Goal: Information Seeking & Learning: Learn about a topic

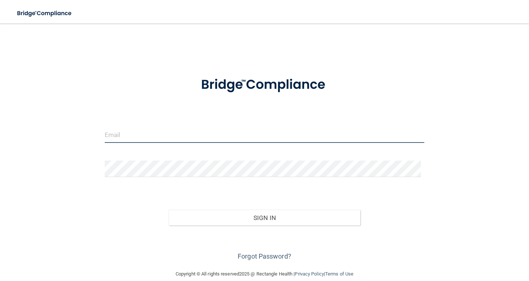
click at [178, 129] on input "email" at bounding box center [265, 134] width 320 height 17
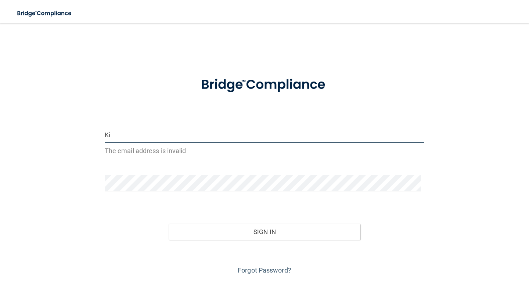
type input "K"
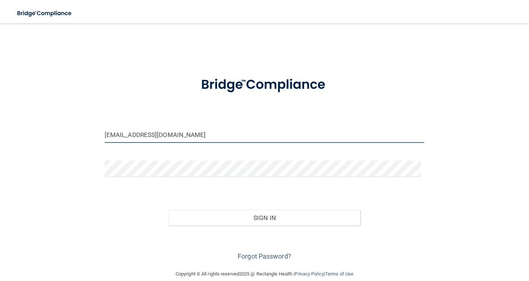
type input "[EMAIL_ADDRESS][DOMAIN_NAME]"
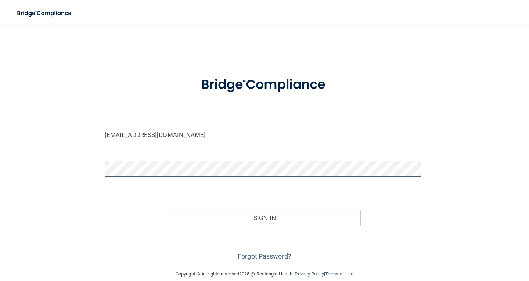
click at [169, 210] on button "Sign In" at bounding box center [265, 218] width 192 height 16
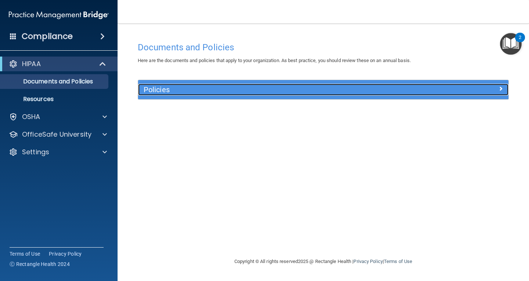
click at [506, 92] on div at bounding box center [462, 88] width 93 height 9
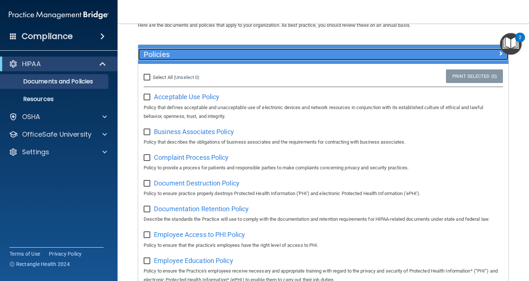
scroll to position [46, 0]
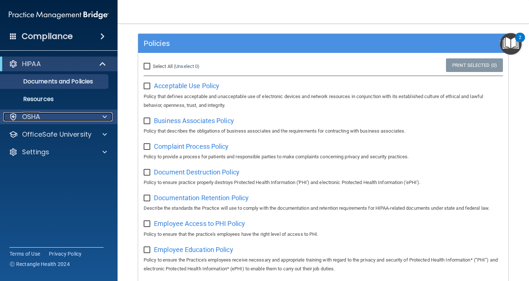
click at [106, 118] on span at bounding box center [105, 117] width 4 height 9
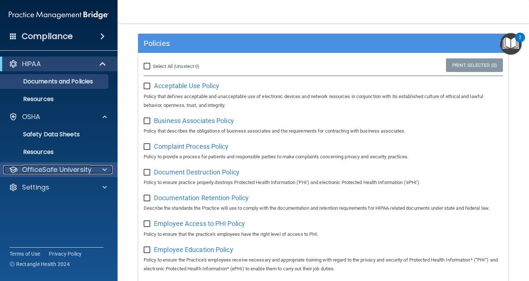
click at [86, 168] on p "OfficeSafe University" at bounding box center [56, 169] width 69 height 9
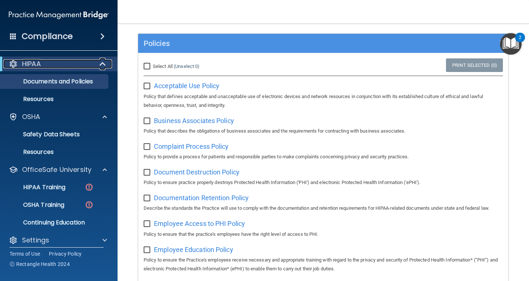
click at [103, 65] on span at bounding box center [103, 64] width 6 height 9
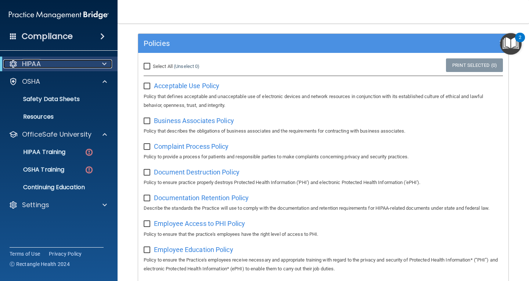
click at [103, 65] on span at bounding box center [104, 64] width 4 height 9
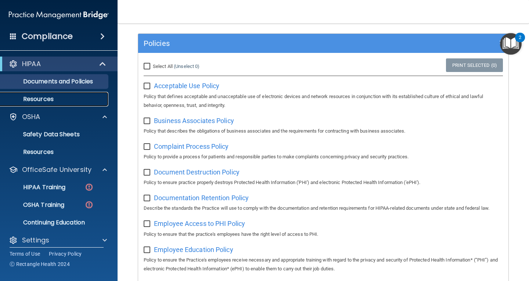
click at [41, 98] on p "Resources" at bounding box center [55, 99] width 100 height 7
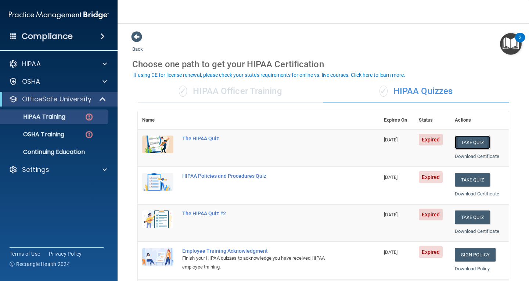
click at [462, 142] on button "Take Quiz" at bounding box center [472, 143] width 35 height 14
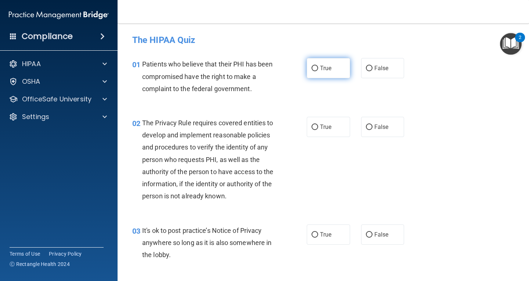
click at [309, 65] on label "True" at bounding box center [328, 68] width 43 height 20
click at [312, 66] on input "True" at bounding box center [315, 69] width 7 height 6
radio input "true"
click at [322, 125] on span "True" at bounding box center [325, 127] width 11 height 7
click at [318, 125] on input "True" at bounding box center [315, 128] width 7 height 6
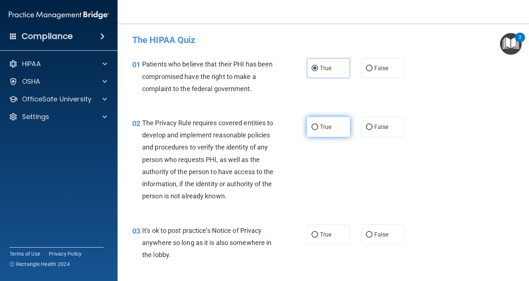
radio input "true"
click at [366, 234] on input "False" at bounding box center [369, 235] width 7 height 6
radio input "true"
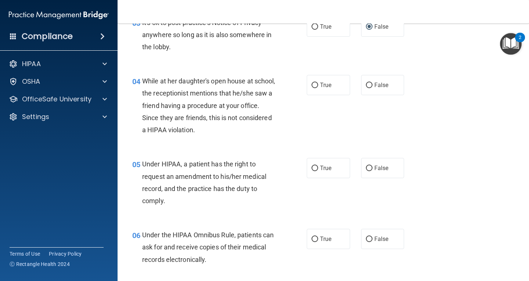
scroll to position [231, 0]
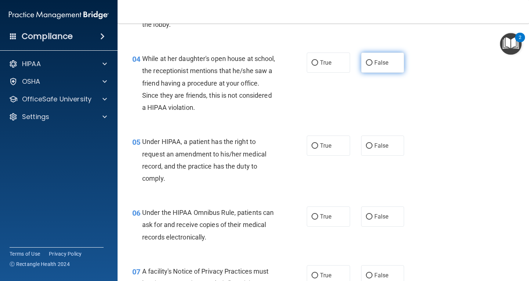
click at [370, 63] on label "False" at bounding box center [382, 63] width 43 height 20
click at [370, 63] on input "False" at bounding box center [369, 63] width 7 height 6
radio input "true"
click at [375, 148] on span "False" at bounding box center [382, 145] width 14 height 7
click at [372, 148] on input "False" at bounding box center [369, 146] width 7 height 6
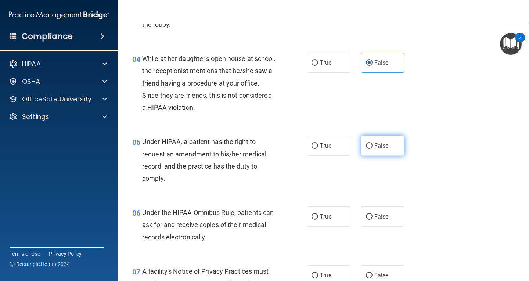
radio input "true"
click at [321, 212] on label "True" at bounding box center [328, 217] width 43 height 20
click at [318, 214] on input "True" at bounding box center [315, 217] width 7 height 6
radio input "true"
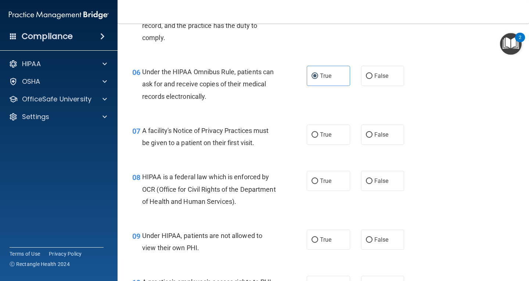
scroll to position [410, 0]
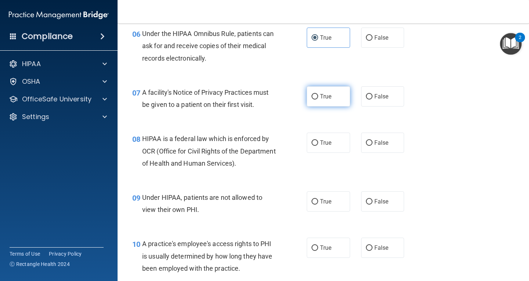
click at [314, 102] on label "True" at bounding box center [328, 96] width 43 height 20
click at [314, 100] on input "True" at bounding box center [315, 97] width 7 height 6
radio input "true"
click at [320, 141] on span "True" at bounding box center [325, 142] width 11 height 7
click at [318, 141] on input "True" at bounding box center [315, 143] width 7 height 6
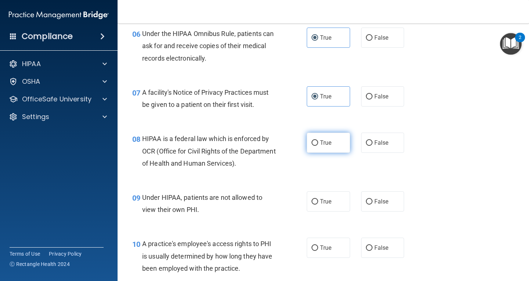
radio input "true"
click at [374, 206] on label "False" at bounding box center [382, 202] width 43 height 20
click at [373, 205] on input "False" at bounding box center [369, 202] width 7 height 6
radio input "true"
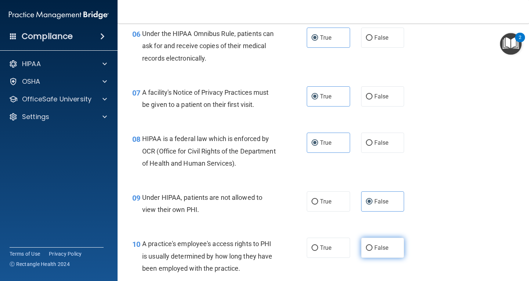
click at [382, 244] on label "False" at bounding box center [382, 248] width 43 height 20
click at [373, 246] on input "False" at bounding box center [369, 249] width 7 height 6
radio input "true"
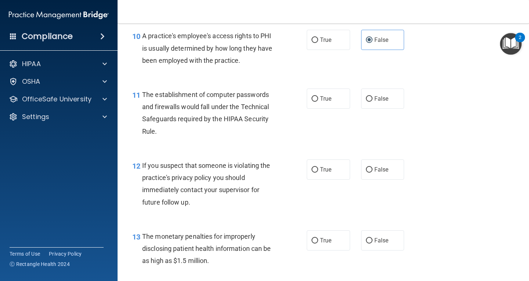
scroll to position [628, 0]
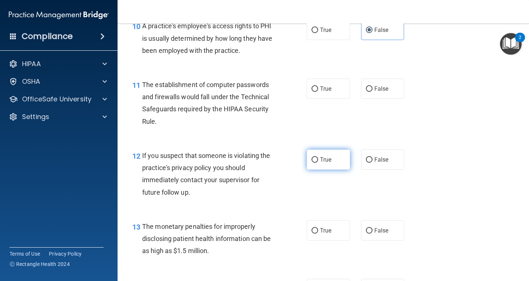
click at [317, 159] on label "True" at bounding box center [328, 160] width 43 height 20
click at [317, 159] on input "True" at bounding box center [315, 160] width 7 height 6
radio input "true"
click at [317, 228] on label "True" at bounding box center [328, 231] width 43 height 20
click at [317, 228] on input "True" at bounding box center [315, 231] width 7 height 6
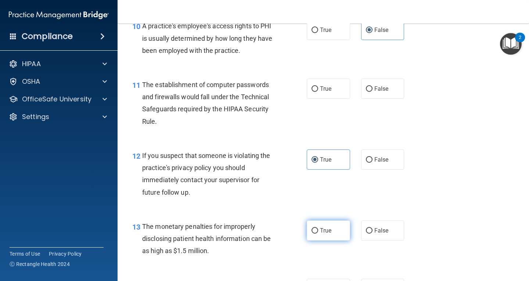
radio input "true"
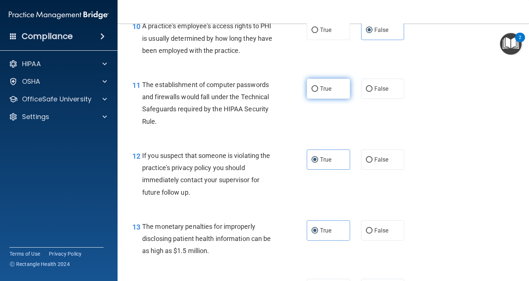
click at [320, 95] on label "True" at bounding box center [328, 89] width 43 height 20
click at [318, 92] on input "True" at bounding box center [315, 89] width 7 height 6
radio input "true"
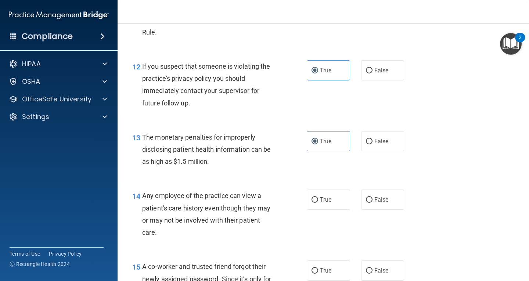
scroll to position [727, 0]
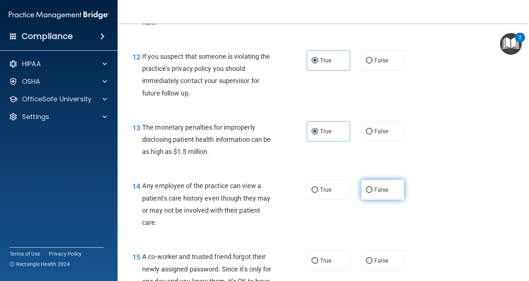
click at [375, 192] on span "False" at bounding box center [382, 189] width 14 height 7
click at [372, 192] on input "False" at bounding box center [369, 191] width 7 height 6
radio input "true"
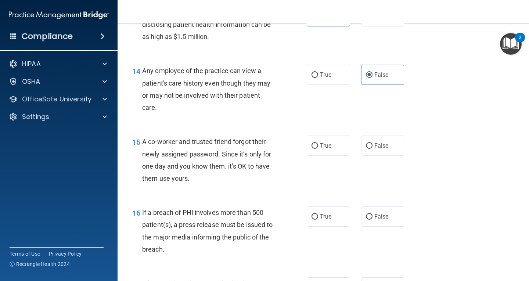
scroll to position [868, 0]
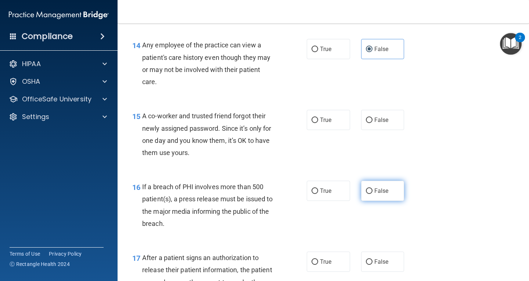
click at [375, 193] on span "False" at bounding box center [382, 191] width 14 height 7
click at [372, 193] on input "False" at bounding box center [369, 192] width 7 height 6
radio input "true"
drag, startPoint x: 319, startPoint y: 193, endPoint x: 330, endPoint y: 188, distance: 11.9
click at [320, 192] on span "True" at bounding box center [325, 191] width 11 height 7
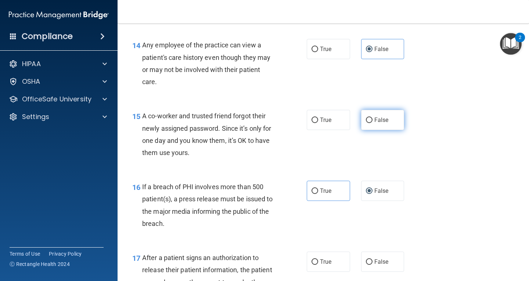
click at [391, 118] on label "False" at bounding box center [382, 120] width 43 height 20
click at [373, 118] on input "False" at bounding box center [369, 121] width 7 height 6
radio input "true"
click at [316, 190] on label "True" at bounding box center [328, 191] width 43 height 20
click at [316, 190] on input "True" at bounding box center [315, 192] width 7 height 6
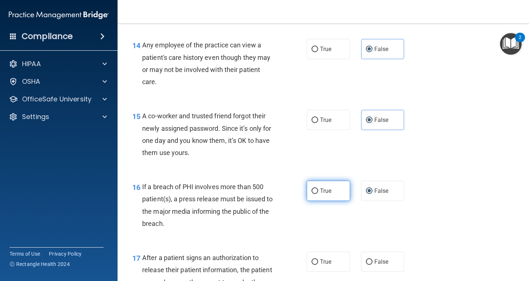
radio input "true"
radio input "false"
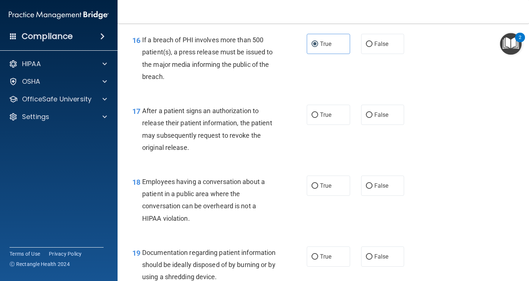
scroll to position [1028, 0]
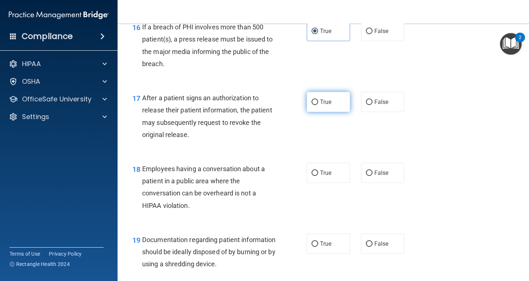
click at [320, 101] on span "True" at bounding box center [325, 102] width 11 height 7
click at [318, 101] on input "True" at bounding box center [315, 103] width 7 height 6
radio input "true"
click at [374, 177] on label "False" at bounding box center [382, 173] width 43 height 20
click at [373, 176] on input "False" at bounding box center [369, 174] width 7 height 6
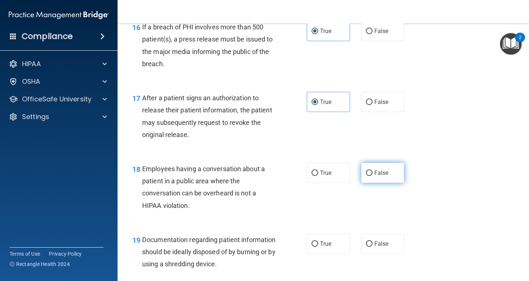
radio input "true"
click at [320, 245] on span "True" at bounding box center [325, 243] width 11 height 7
click at [318, 245] on input "True" at bounding box center [315, 245] width 7 height 6
radio input "true"
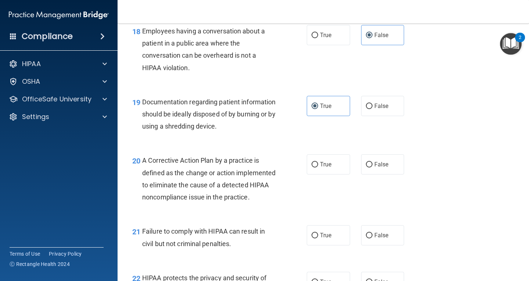
scroll to position [1181, 0]
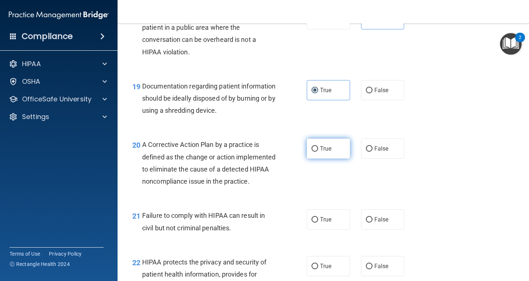
click at [313, 145] on label "True" at bounding box center [328, 149] width 43 height 20
click at [313, 146] on input "True" at bounding box center [315, 149] width 7 height 6
radio input "true"
click at [375, 223] on span "False" at bounding box center [382, 219] width 14 height 7
click at [371, 223] on input "False" at bounding box center [369, 220] width 7 height 6
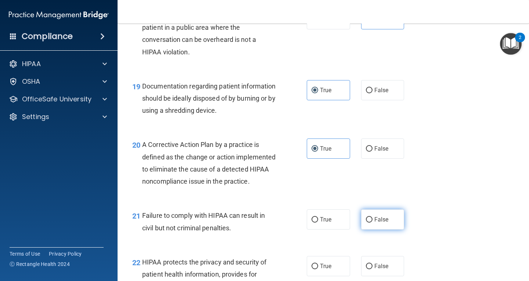
radio input "true"
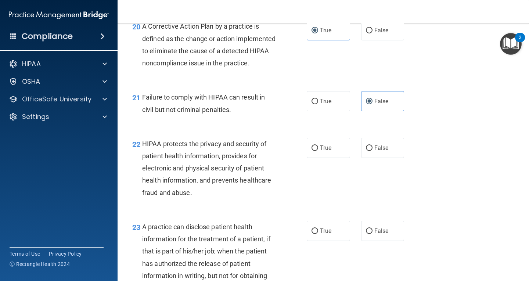
scroll to position [1319, 0]
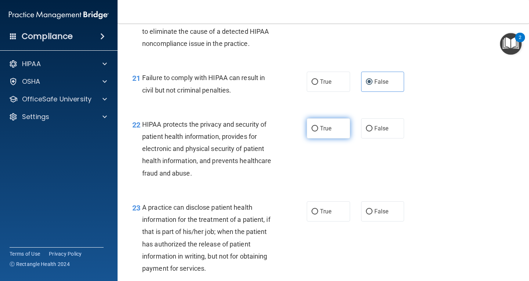
click at [314, 132] on input "True" at bounding box center [315, 129] width 7 height 6
radio input "true"
click at [375, 215] on span "False" at bounding box center [382, 211] width 14 height 7
click at [373, 215] on input "False" at bounding box center [369, 212] width 7 height 6
radio input "true"
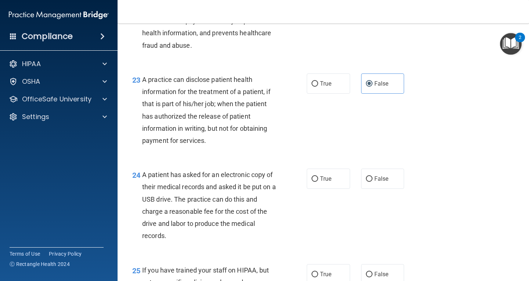
scroll to position [1463, 0]
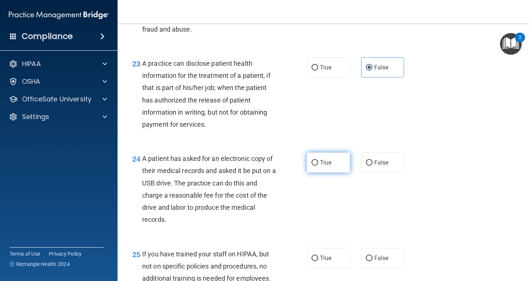
click at [313, 166] on input "True" at bounding box center [315, 163] width 7 height 6
radio input "true"
click at [375, 262] on span "False" at bounding box center [382, 258] width 14 height 7
click at [373, 261] on input "False" at bounding box center [369, 259] width 7 height 6
radio input "true"
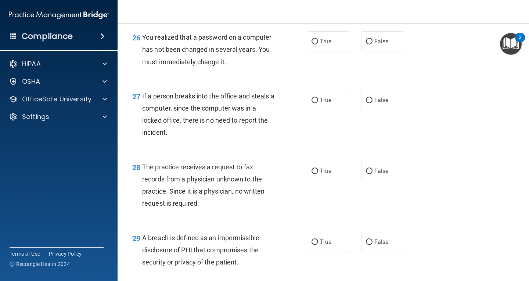
scroll to position [1729, 0]
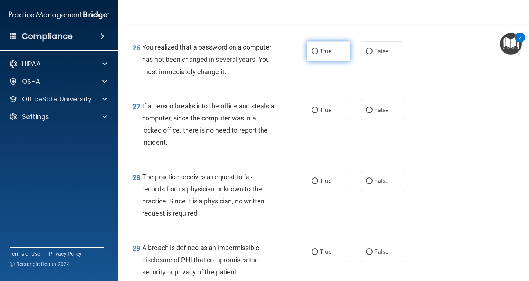
click at [307, 61] on label "True" at bounding box center [328, 51] width 43 height 20
click at [312, 54] on input "True" at bounding box center [315, 52] width 7 height 6
radio input "true"
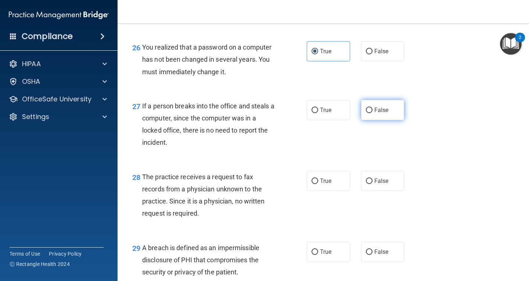
click at [366, 113] on input "False" at bounding box center [369, 111] width 7 height 6
radio input "true"
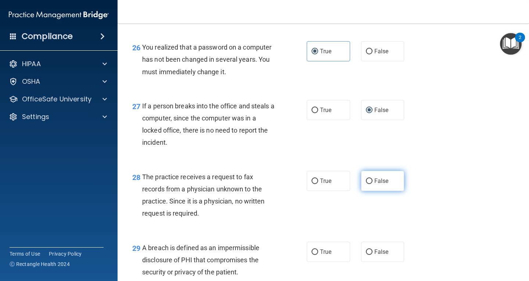
click at [367, 191] on label "False" at bounding box center [382, 181] width 43 height 20
click at [367, 184] on input "False" at bounding box center [369, 182] width 7 height 6
radio input "true"
click at [317, 262] on label "True" at bounding box center [328, 252] width 43 height 20
click at [317, 255] on input "True" at bounding box center [315, 253] width 7 height 6
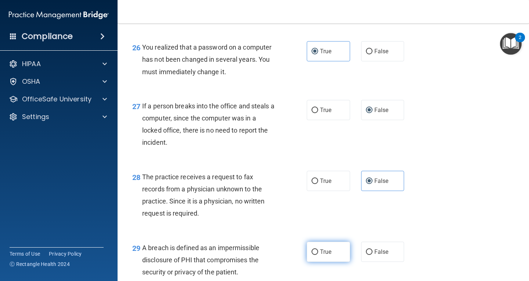
radio input "true"
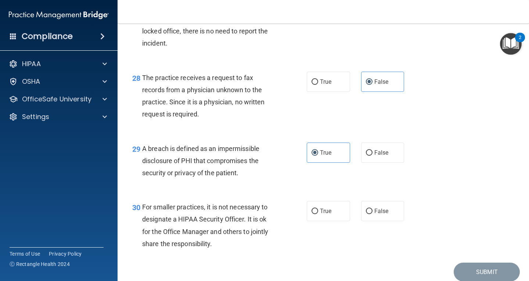
scroll to position [1835, 0]
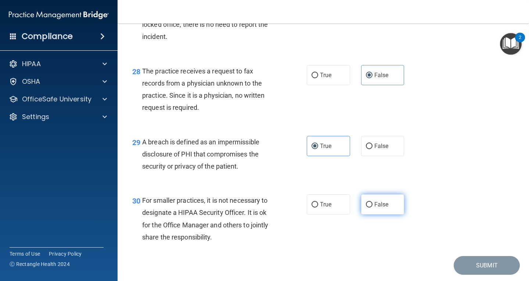
click at [361, 215] on label "False" at bounding box center [382, 204] width 43 height 20
click at [366, 208] on input "False" at bounding box center [369, 205] width 7 height 6
radio input "true"
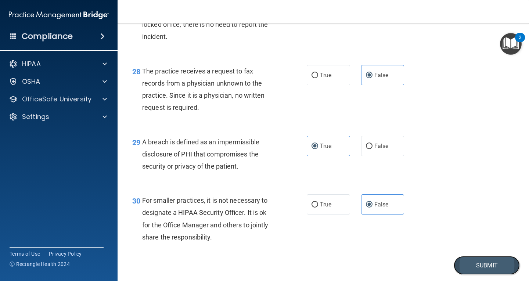
click at [474, 272] on button "Submit" at bounding box center [487, 265] width 66 height 19
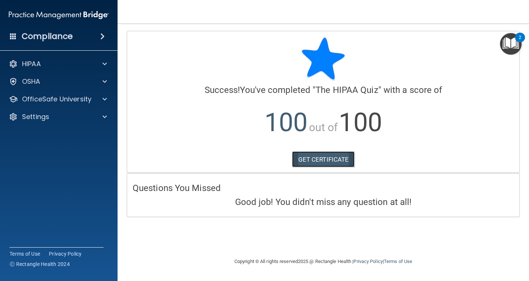
click at [340, 160] on link "GET CERTIFICATE" at bounding box center [323, 159] width 63 height 16
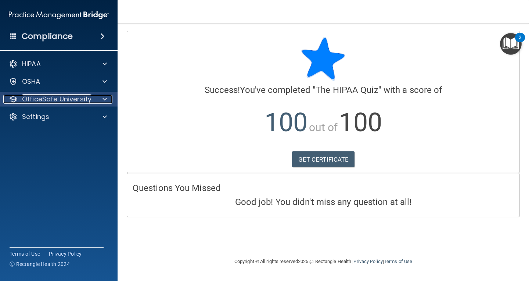
click at [104, 99] on span at bounding box center [105, 99] width 4 height 9
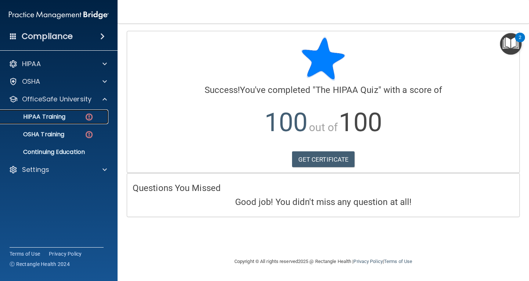
click at [96, 118] on div "HIPAA Training" at bounding box center [55, 116] width 100 height 7
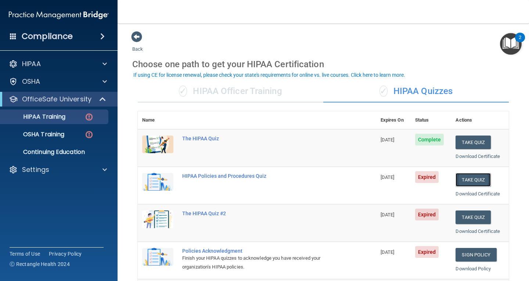
click at [466, 183] on button "Take Quiz" at bounding box center [473, 180] width 35 height 14
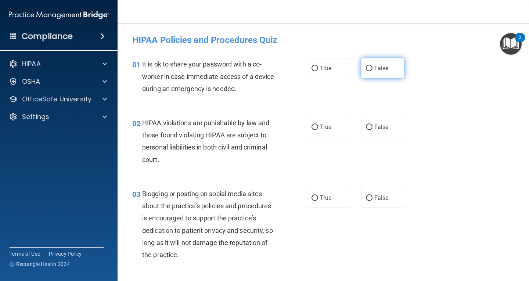
click at [366, 67] on input "False" at bounding box center [369, 69] width 7 height 6
radio input "true"
click at [329, 129] on span "True" at bounding box center [325, 127] width 11 height 7
click at [318, 129] on input "True" at bounding box center [315, 128] width 7 height 6
radio input "true"
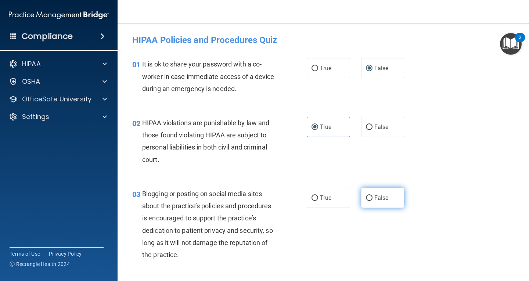
click at [386, 197] on label "False" at bounding box center [382, 198] width 43 height 20
click at [373, 197] on input "False" at bounding box center [369, 199] width 7 height 6
radio input "true"
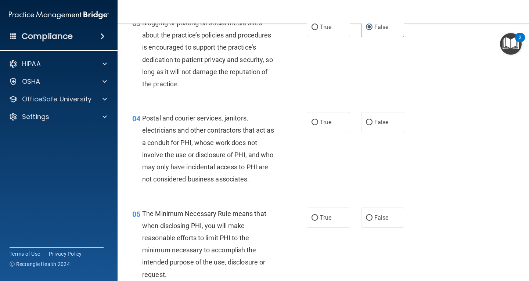
scroll to position [178, 0]
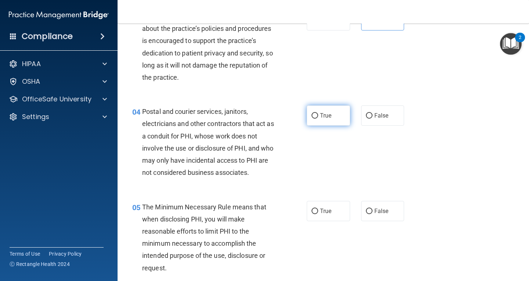
click at [327, 114] on span "True" at bounding box center [325, 115] width 11 height 7
click at [318, 114] on input "True" at bounding box center [315, 116] width 7 height 6
radio input "true"
click at [320, 209] on span "True" at bounding box center [325, 211] width 11 height 7
click at [318, 209] on input "True" at bounding box center [315, 212] width 7 height 6
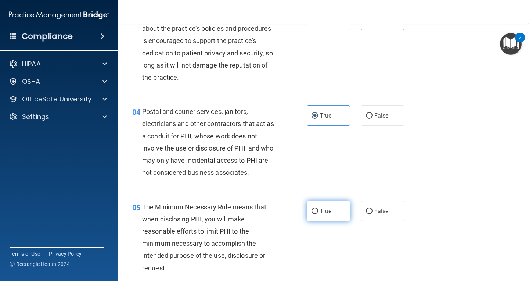
radio input "true"
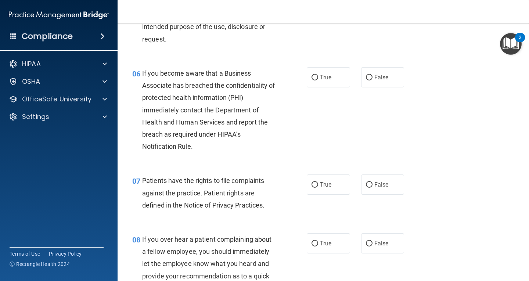
scroll to position [414, 0]
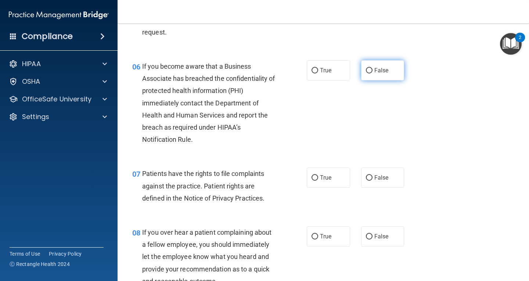
click at [389, 75] on label "False" at bounding box center [382, 70] width 43 height 20
click at [373, 74] on input "False" at bounding box center [369, 71] width 7 height 6
radio input "true"
click at [325, 179] on span "True" at bounding box center [325, 177] width 11 height 7
click at [318, 179] on input "True" at bounding box center [315, 178] width 7 height 6
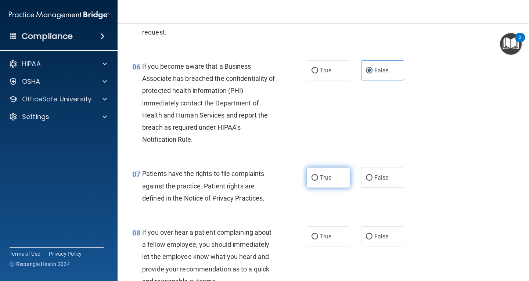
radio input "true"
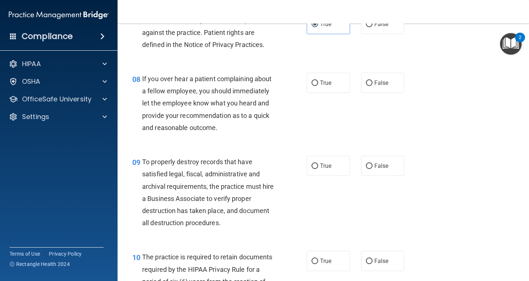
scroll to position [602, 0]
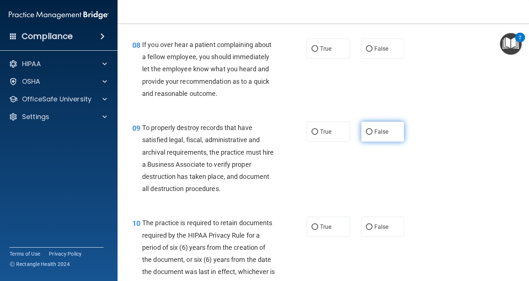
click at [381, 129] on span "False" at bounding box center [382, 131] width 14 height 7
click at [373, 129] on input "False" at bounding box center [369, 132] width 7 height 6
radio input "true"
click at [385, 49] on span "False" at bounding box center [382, 48] width 14 height 7
click at [373, 49] on input "False" at bounding box center [369, 49] width 7 height 6
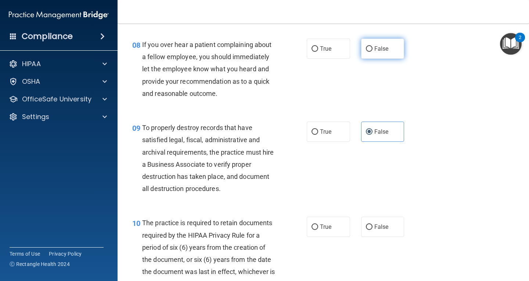
radio input "true"
drag, startPoint x: 316, startPoint y: 227, endPoint x: 350, endPoint y: 227, distance: 33.5
click at [317, 227] on label "True" at bounding box center [328, 227] width 43 height 20
click at [317, 227] on input "True" at bounding box center [315, 228] width 7 height 6
radio input "true"
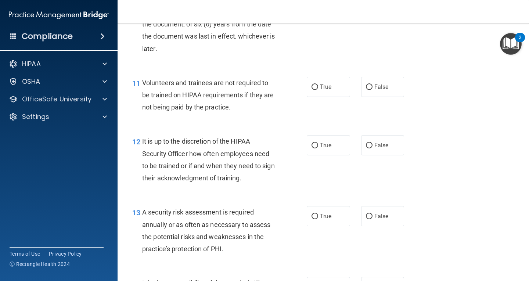
scroll to position [861, 0]
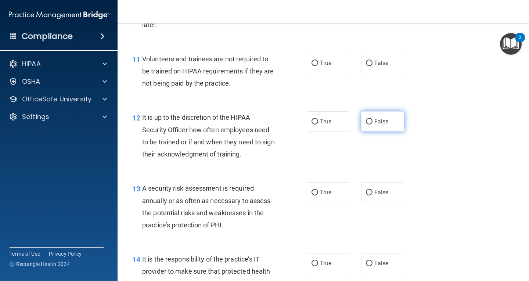
click at [372, 125] on label "False" at bounding box center [382, 121] width 43 height 20
click at [372, 125] on input "False" at bounding box center [369, 122] width 7 height 6
radio input "true"
click at [382, 65] on span "False" at bounding box center [382, 63] width 14 height 7
click at [373, 65] on input "False" at bounding box center [369, 64] width 7 height 6
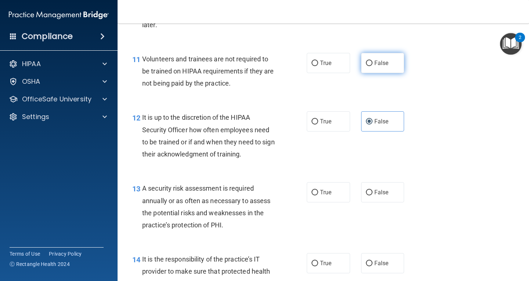
radio input "true"
click at [313, 198] on label "True" at bounding box center [328, 192] width 43 height 20
click at [313, 196] on input "True" at bounding box center [315, 193] width 7 height 6
radio input "true"
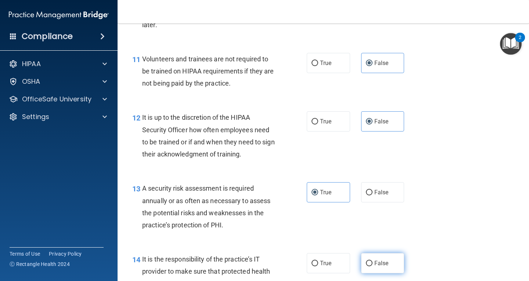
click at [389, 261] on label "False" at bounding box center [382, 263] width 43 height 20
click at [373, 261] on input "False" at bounding box center [369, 264] width 7 height 6
radio input "true"
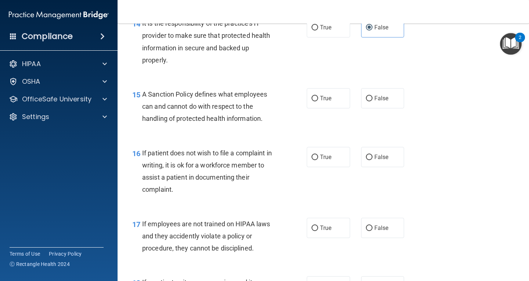
scroll to position [1100, 0]
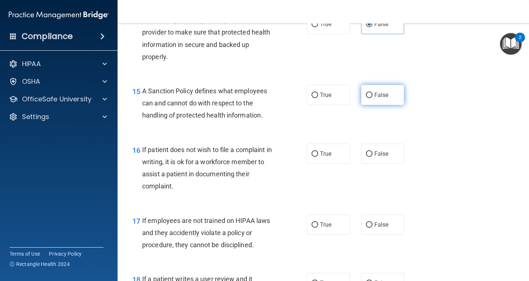
click at [385, 92] on span "False" at bounding box center [382, 95] width 14 height 7
click at [373, 93] on input "False" at bounding box center [369, 96] width 7 height 6
radio input "true"
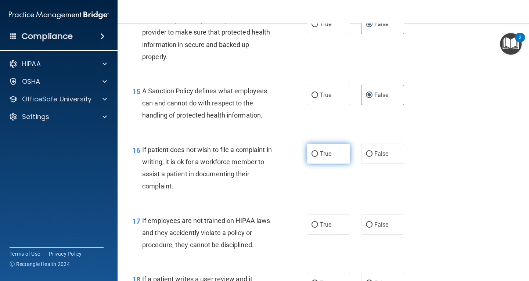
click at [333, 157] on label "True" at bounding box center [328, 154] width 43 height 20
click at [318, 157] on input "True" at bounding box center [315, 154] width 7 height 6
radio input "true"
click at [371, 225] on label "False" at bounding box center [382, 225] width 43 height 20
click at [371, 225] on input "False" at bounding box center [369, 225] width 7 height 6
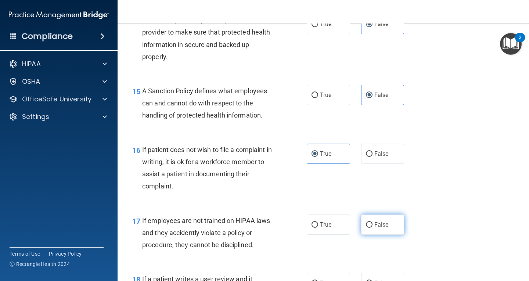
radio input "true"
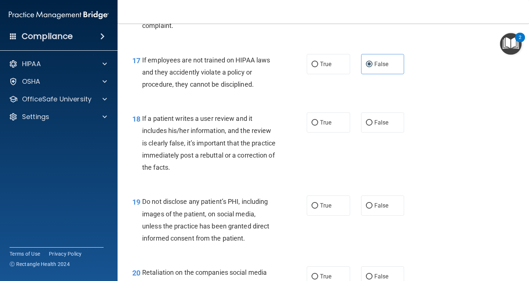
scroll to position [1264, 0]
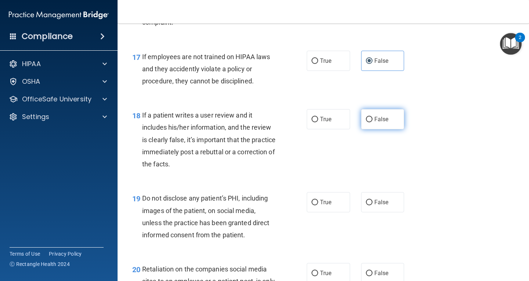
click at [385, 124] on label "False" at bounding box center [382, 119] width 43 height 20
click at [373, 122] on input "False" at bounding box center [369, 120] width 7 height 6
radio input "true"
click at [340, 201] on label "True" at bounding box center [328, 202] width 43 height 20
click at [318, 201] on input "True" at bounding box center [315, 203] width 7 height 6
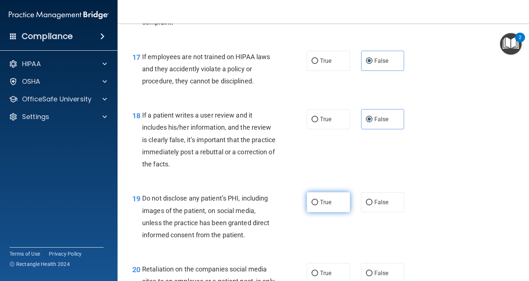
radio input "true"
drag, startPoint x: 378, startPoint y: 271, endPoint x: 385, endPoint y: 271, distance: 6.6
click at [378, 271] on span "False" at bounding box center [382, 273] width 14 height 7
click at [373, 271] on input "False" at bounding box center [369, 274] width 7 height 6
radio input "true"
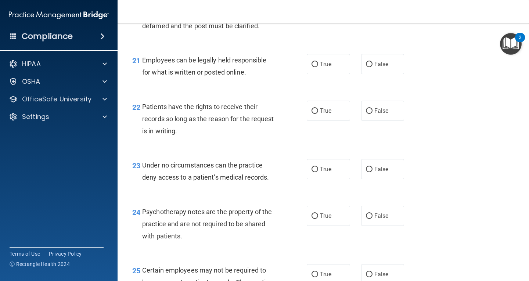
scroll to position [1555, 0]
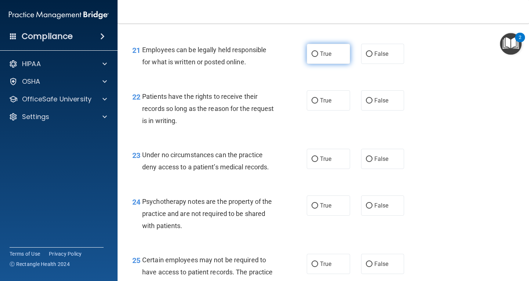
click at [337, 64] on label "True" at bounding box center [328, 54] width 43 height 20
click at [318, 57] on input "True" at bounding box center [315, 54] width 7 height 6
radio input "true"
click at [375, 104] on span "False" at bounding box center [382, 100] width 14 height 7
click at [371, 104] on input "False" at bounding box center [369, 101] width 7 height 6
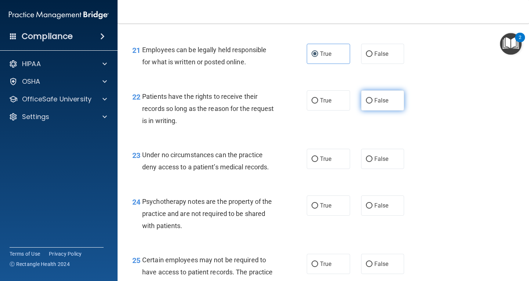
radio input "true"
click at [375, 163] on span "False" at bounding box center [382, 159] width 14 height 7
click at [372, 162] on input "False" at bounding box center [369, 160] width 7 height 6
radio input "true"
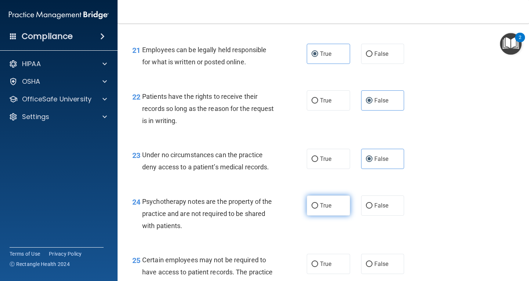
click at [315, 211] on label "True" at bounding box center [328, 206] width 43 height 20
click at [315, 209] on input "True" at bounding box center [315, 206] width 7 height 6
radio input "true"
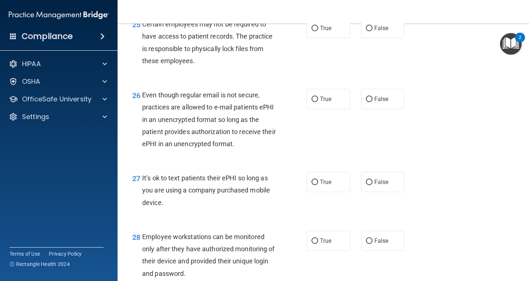
scroll to position [1774, 0]
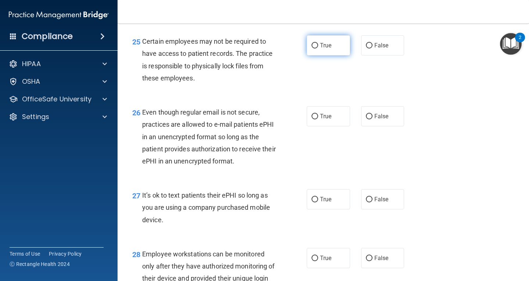
click at [314, 49] on input "True" at bounding box center [315, 46] width 7 height 6
radio input "true"
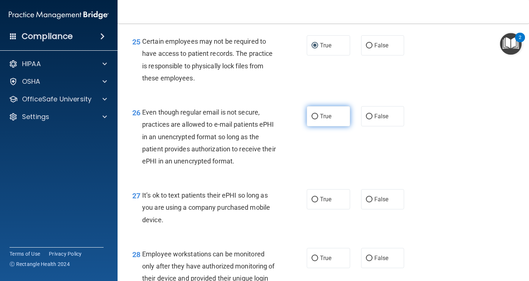
click at [321, 120] on span "True" at bounding box center [325, 116] width 11 height 7
click at [318, 119] on input "True" at bounding box center [315, 117] width 7 height 6
radio input "true"
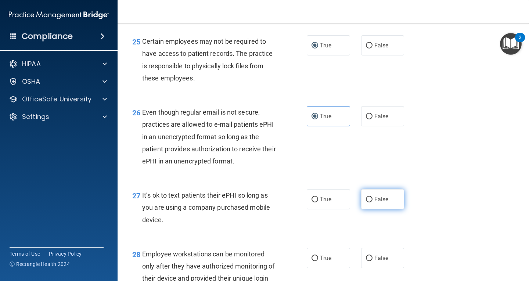
drag, startPoint x: 368, startPoint y: 215, endPoint x: 396, endPoint y: 220, distance: 27.6
click at [368, 210] on label "False" at bounding box center [382, 199] width 43 height 20
click at [368, 203] on input "False" at bounding box center [369, 200] width 7 height 6
radio input "true"
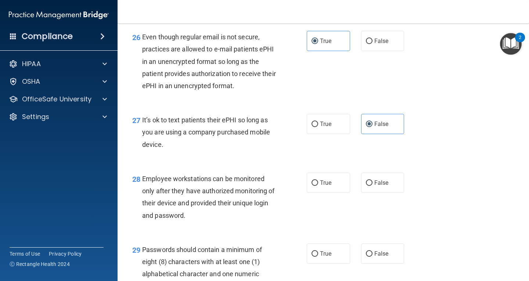
scroll to position [1852, 0]
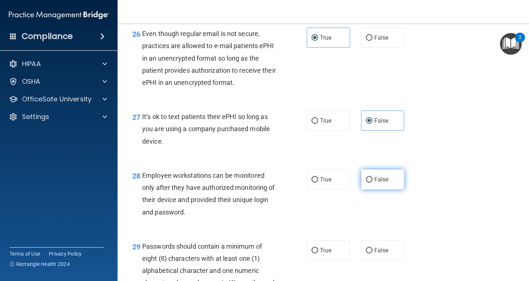
click at [378, 190] on label "False" at bounding box center [382, 179] width 43 height 20
click at [373, 183] on input "False" at bounding box center [369, 180] width 7 height 6
radio input "true"
click at [324, 254] on span "True" at bounding box center [325, 250] width 11 height 7
click at [318, 254] on input "True" at bounding box center [315, 251] width 7 height 6
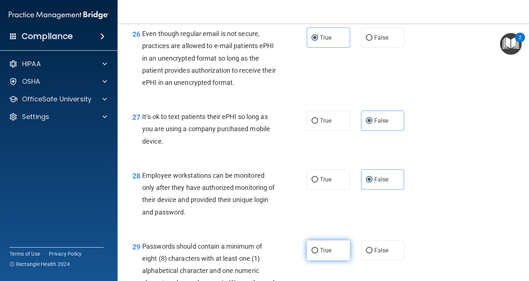
radio input "true"
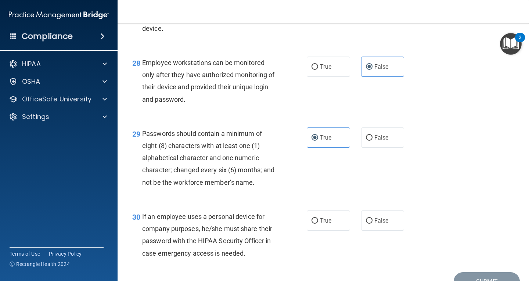
scroll to position [1969, 0]
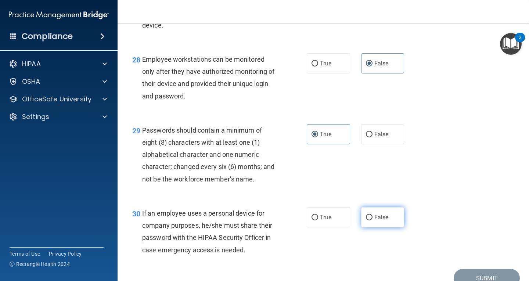
click at [378, 221] on span "False" at bounding box center [382, 217] width 14 height 7
click at [373, 221] on input "False" at bounding box center [369, 218] width 7 height 6
radio input "true"
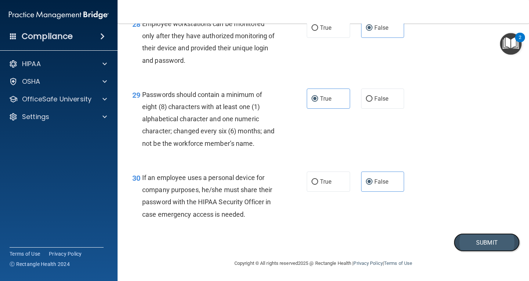
click at [494, 244] on button "Submit" at bounding box center [487, 242] width 66 height 19
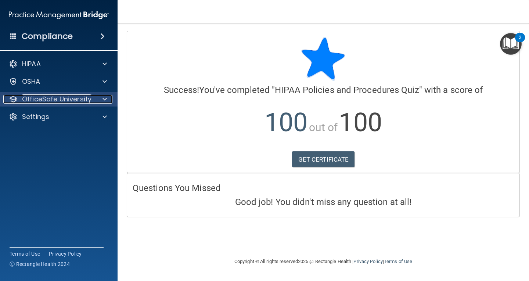
click at [104, 101] on span at bounding box center [105, 99] width 4 height 9
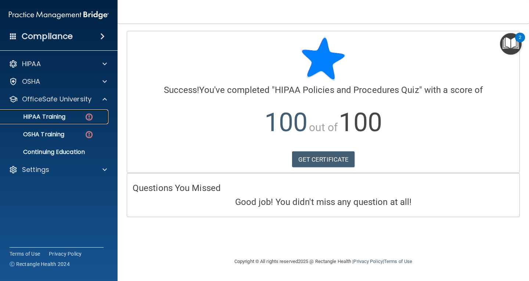
click at [100, 117] on div "HIPAA Training" at bounding box center [55, 116] width 100 height 7
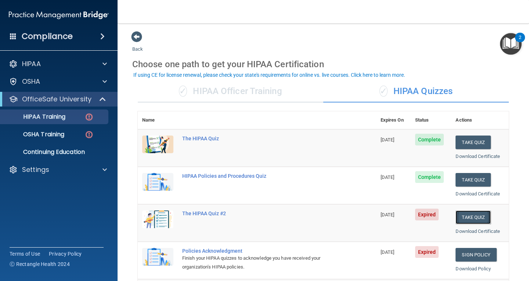
click at [471, 220] on button "Take Quiz" at bounding box center [473, 218] width 35 height 14
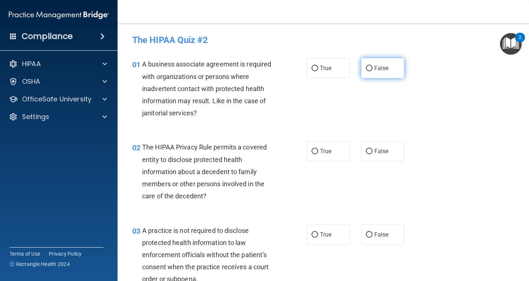
click at [372, 76] on label "False" at bounding box center [382, 68] width 43 height 20
click at [372, 71] on input "False" at bounding box center [369, 69] width 7 height 6
radio input "true"
click at [334, 157] on label "True" at bounding box center [328, 151] width 43 height 20
click at [318, 154] on input "True" at bounding box center [315, 152] width 7 height 6
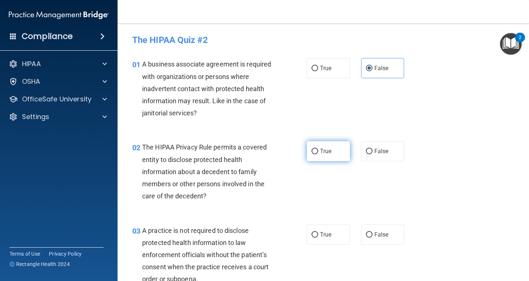
radio input "true"
click at [379, 234] on span "False" at bounding box center [382, 234] width 14 height 7
click at [373, 234] on input "False" at bounding box center [369, 235] width 7 height 6
radio input "true"
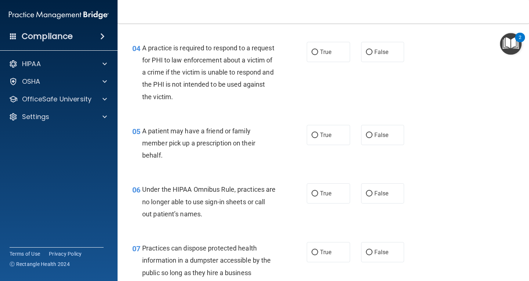
scroll to position [263, 0]
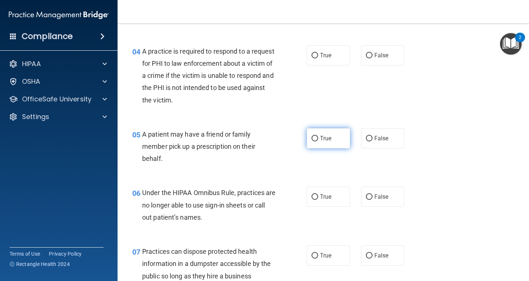
click at [333, 142] on label "True" at bounding box center [328, 138] width 43 height 20
click at [318, 142] on input "True" at bounding box center [315, 139] width 7 height 6
radio input "true"
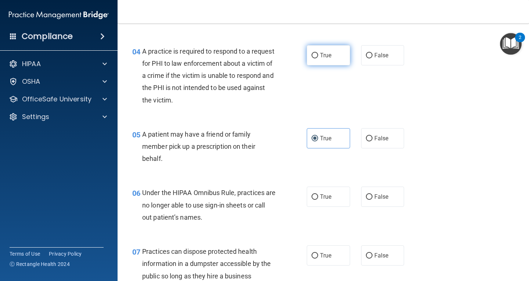
click at [333, 61] on label "True" at bounding box center [328, 55] width 43 height 20
click at [318, 58] on input "True" at bounding box center [315, 56] width 7 height 6
radio input "true"
drag, startPoint x: 375, startPoint y: 201, endPoint x: 381, endPoint y: 201, distance: 5.9
click at [376, 201] on label "False" at bounding box center [382, 197] width 43 height 20
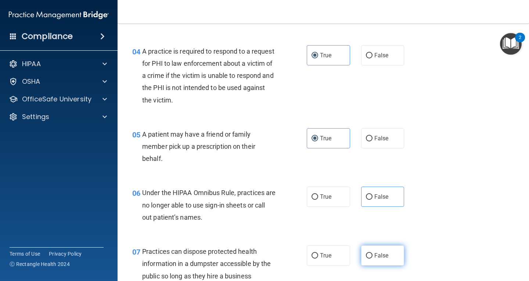
click at [386, 254] on label "False" at bounding box center [382, 256] width 43 height 20
click at [373, 254] on input "False" at bounding box center [369, 256] width 7 height 6
radio input "true"
click at [376, 194] on span "False" at bounding box center [382, 196] width 14 height 7
click at [373, 194] on input "False" at bounding box center [369, 197] width 7 height 6
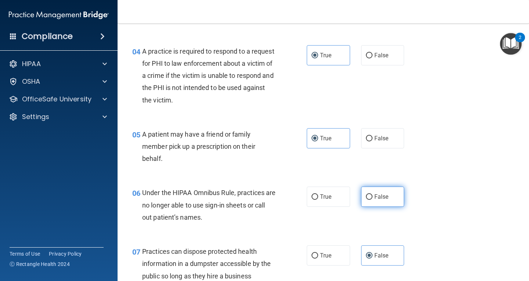
radio input "true"
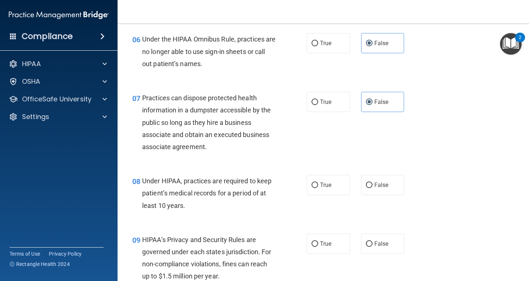
scroll to position [452, 0]
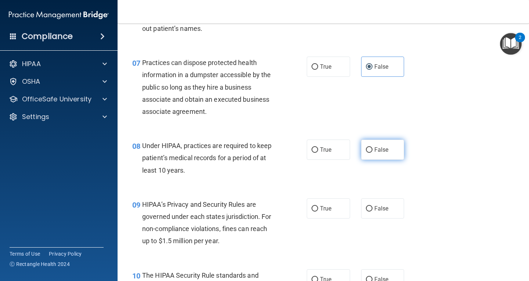
click at [366, 153] on input "False" at bounding box center [369, 150] width 7 height 6
radio input "true"
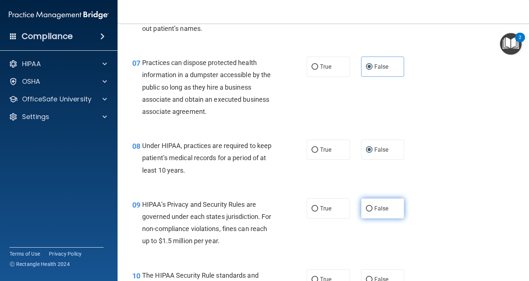
click at [381, 217] on label "False" at bounding box center [382, 209] width 43 height 20
click at [373, 212] on input "False" at bounding box center [369, 209] width 7 height 6
radio input "true"
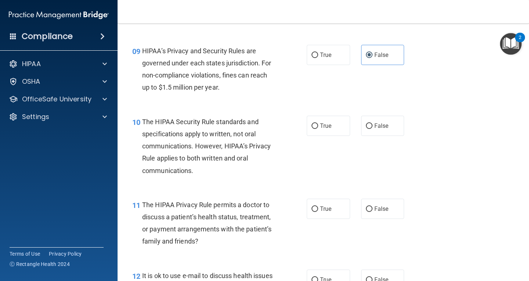
scroll to position [618, 0]
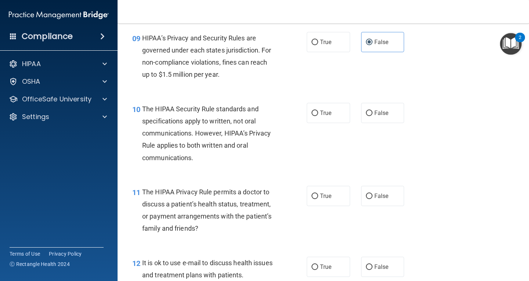
drag, startPoint x: 333, startPoint y: 114, endPoint x: 360, endPoint y: 132, distance: 32.1
click at [333, 114] on label "True" at bounding box center [328, 113] width 43 height 20
click at [318, 114] on input "True" at bounding box center [315, 114] width 7 height 6
radio input "true"
click at [316, 187] on label "True" at bounding box center [328, 196] width 43 height 20
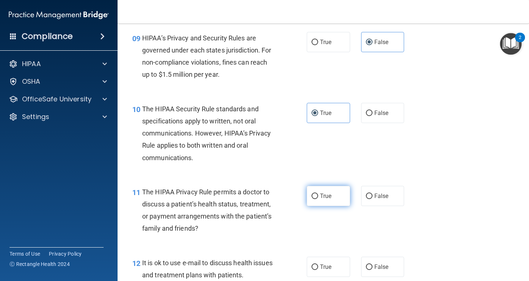
click at [316, 194] on input "True" at bounding box center [315, 197] width 7 height 6
radio input "true"
click at [321, 263] on label "True" at bounding box center [328, 267] width 43 height 20
click at [318, 265] on input "True" at bounding box center [315, 268] width 7 height 6
radio input "true"
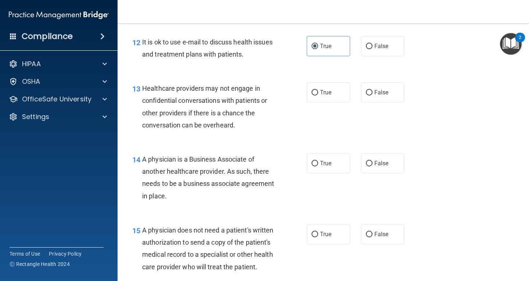
scroll to position [858, 0]
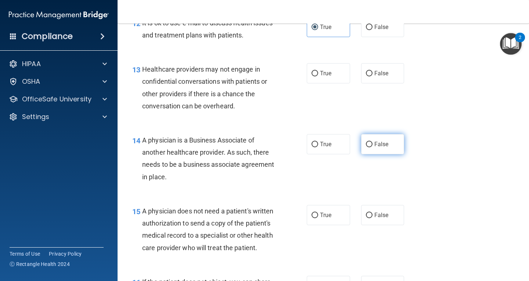
click at [390, 148] on label "False" at bounding box center [382, 144] width 43 height 20
click at [373, 147] on input "False" at bounding box center [369, 145] width 7 height 6
radio input "true"
click at [385, 66] on label "False" at bounding box center [382, 73] width 43 height 20
click at [373, 71] on input "False" at bounding box center [369, 74] width 7 height 6
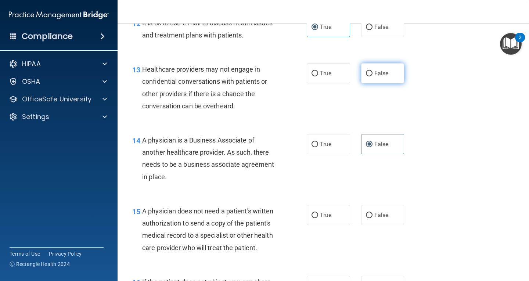
radio input "true"
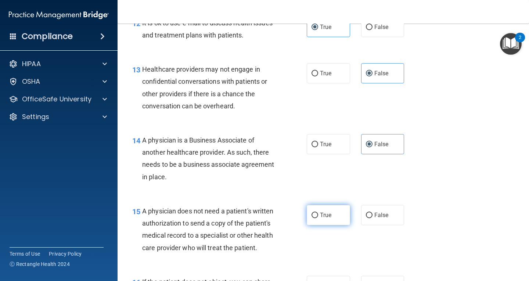
click at [340, 221] on label "True" at bounding box center [328, 215] width 43 height 20
click at [318, 218] on input "True" at bounding box center [315, 216] width 7 height 6
radio input "true"
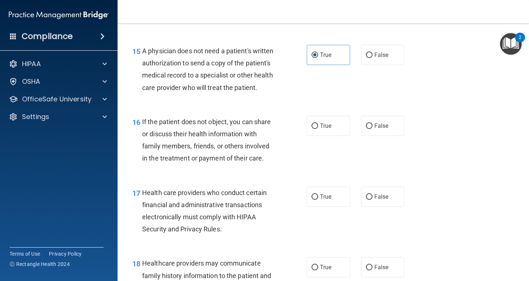
scroll to position [1021, 0]
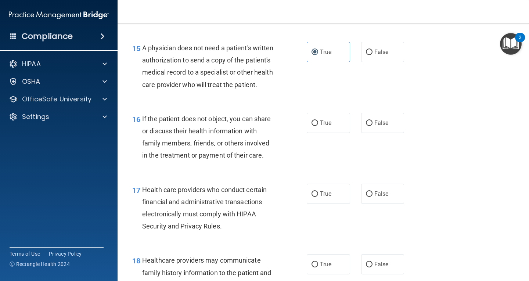
drag, startPoint x: 329, startPoint y: 136, endPoint x: 404, endPoint y: 135, distance: 75.4
click at [331, 133] on label "True" at bounding box center [328, 123] width 43 height 20
click at [318, 126] on input "True" at bounding box center [315, 124] width 7 height 6
radio input "true"
click at [320, 197] on span "True" at bounding box center [325, 193] width 11 height 7
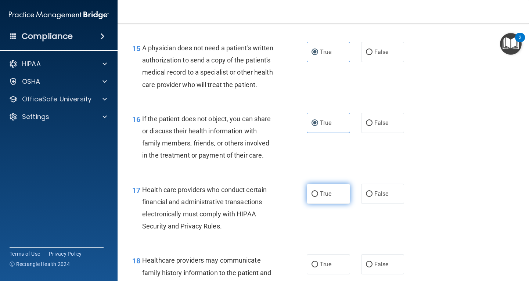
click at [318, 197] on input "True" at bounding box center [315, 195] width 7 height 6
radio input "true"
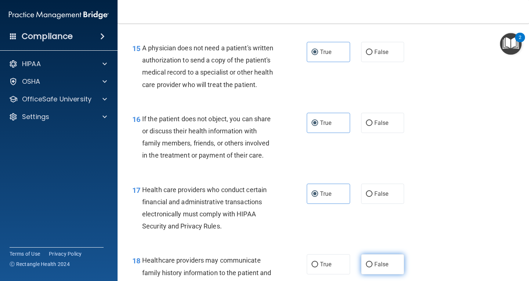
click at [366, 268] on input "False" at bounding box center [369, 265] width 7 height 6
radio input "true"
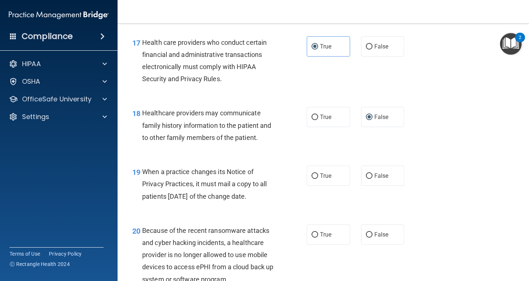
scroll to position [1185, 0]
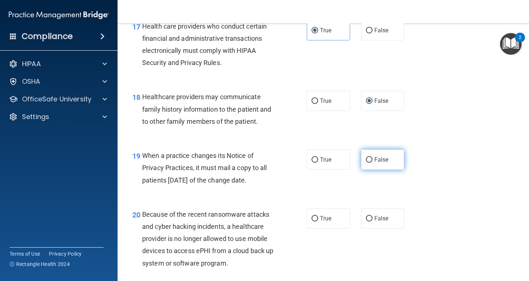
click at [371, 168] on label "False" at bounding box center [382, 160] width 43 height 20
click at [371, 163] on input "False" at bounding box center [369, 160] width 7 height 6
radio input "true"
click at [361, 229] on label "False" at bounding box center [382, 218] width 43 height 20
click at [366, 222] on input "False" at bounding box center [369, 219] width 7 height 6
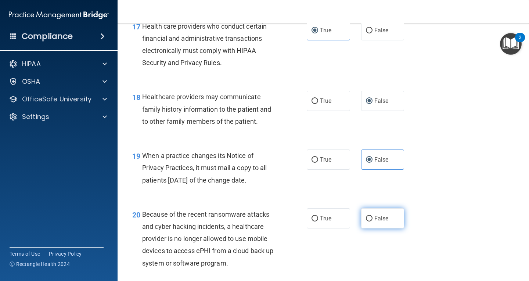
radio input "true"
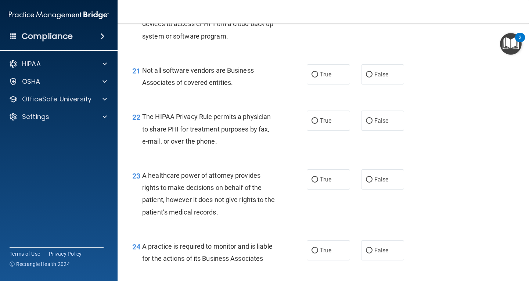
scroll to position [1422, 0]
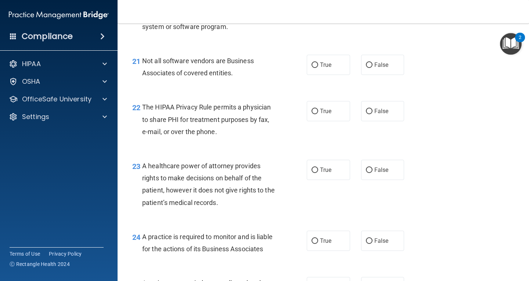
click at [316, 89] on div "21 Not all software vendors are Business Associates of covered entities. True F…" at bounding box center [323, 69] width 393 height 46
click at [324, 68] on span "True" at bounding box center [325, 64] width 11 height 7
click at [318, 68] on input "True" at bounding box center [315, 66] width 7 height 6
radio input "true"
click at [325, 115] on span "True" at bounding box center [325, 111] width 11 height 7
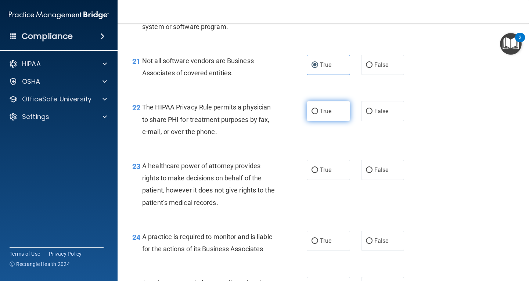
click at [318, 114] on input "True" at bounding box center [315, 112] width 7 height 6
radio input "true"
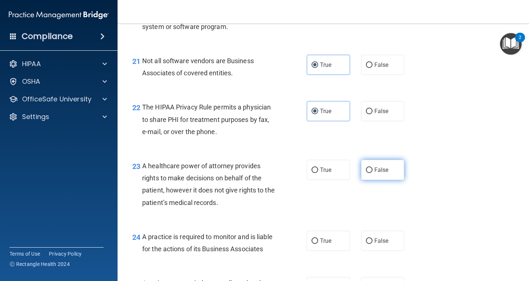
click at [375, 174] on span "False" at bounding box center [382, 170] width 14 height 7
click at [373, 173] on input "False" at bounding box center [369, 171] width 7 height 6
radio input "true"
click at [363, 250] on label "False" at bounding box center [382, 241] width 43 height 20
click at [366, 244] on input "False" at bounding box center [369, 242] width 7 height 6
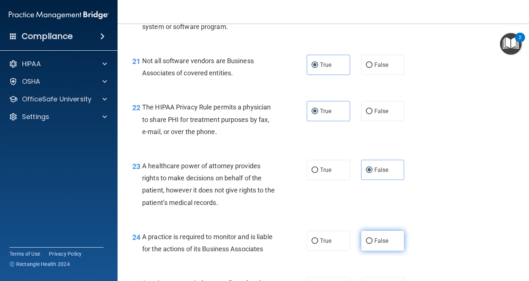
radio input "true"
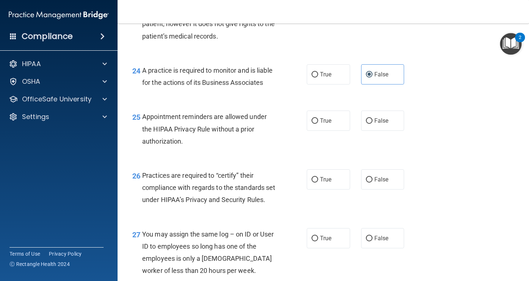
scroll to position [1595, 0]
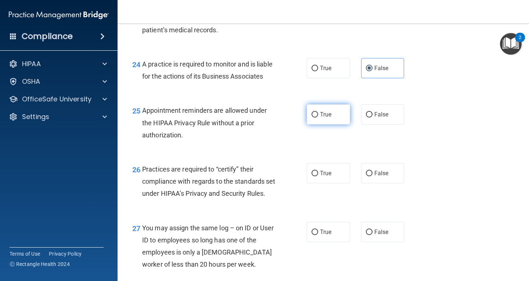
click at [317, 125] on label "True" at bounding box center [328, 114] width 43 height 20
click at [317, 118] on input "True" at bounding box center [315, 115] width 7 height 6
radio input "true"
click at [377, 177] on span "False" at bounding box center [382, 173] width 14 height 7
click at [373, 176] on input "False" at bounding box center [369, 174] width 7 height 6
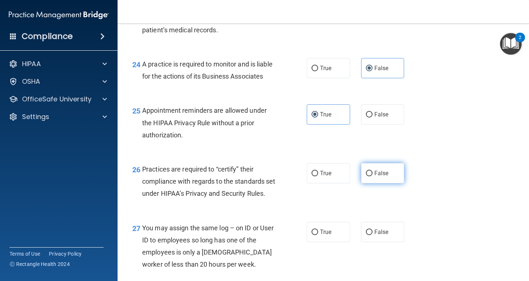
radio input "true"
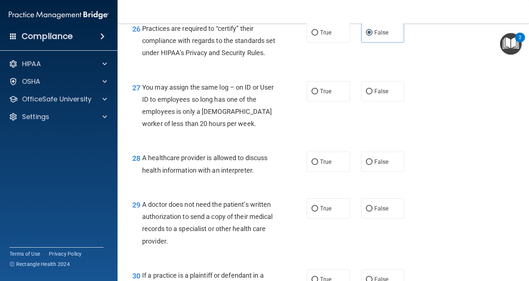
scroll to position [1742, 0]
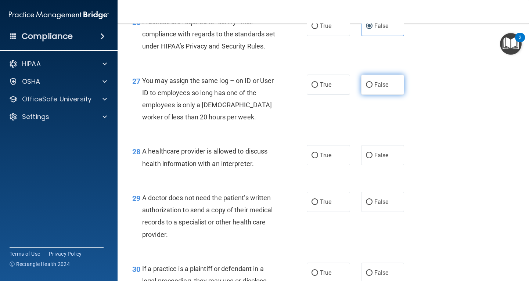
click at [379, 95] on label "False" at bounding box center [382, 85] width 43 height 20
click at [373, 88] on input "False" at bounding box center [369, 85] width 7 height 6
radio input "true"
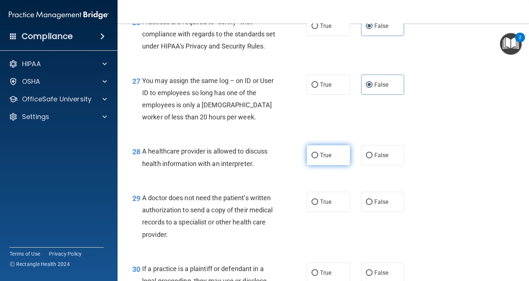
click at [316, 165] on label "True" at bounding box center [328, 155] width 43 height 20
click at [316, 158] on input "True" at bounding box center [315, 156] width 7 height 6
radio input "true"
click at [320, 206] on span "True" at bounding box center [325, 202] width 11 height 7
click at [318, 205] on input "True" at bounding box center [315, 203] width 7 height 6
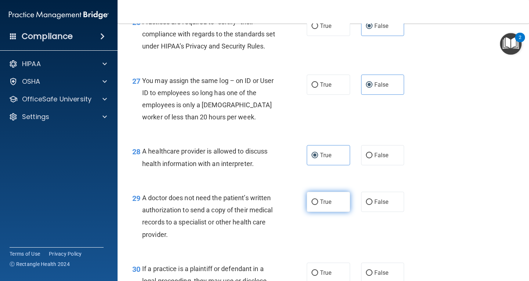
radio input "true"
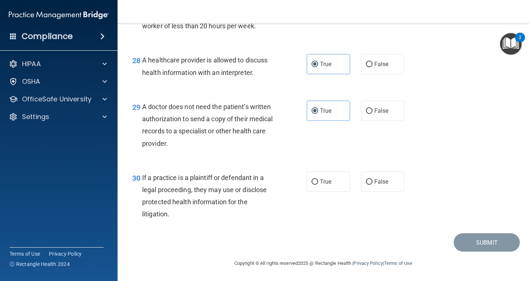
scroll to position [1851, 0]
click at [315, 185] on input "True" at bounding box center [315, 182] width 7 height 6
radio input "true"
click at [479, 252] on button "Submit" at bounding box center [487, 242] width 66 height 19
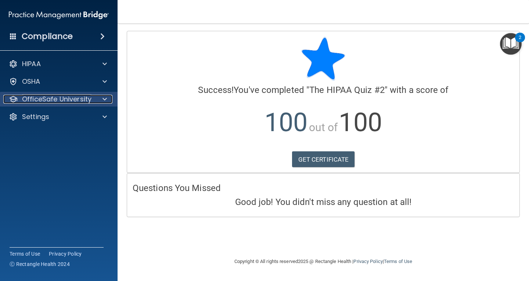
click at [105, 103] on span at bounding box center [105, 99] width 4 height 9
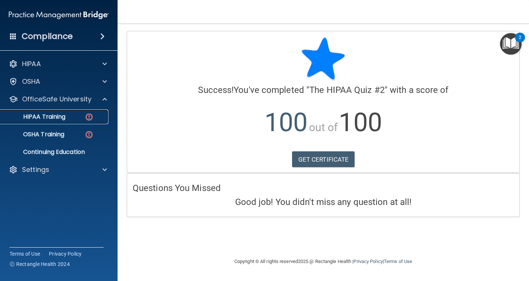
click at [90, 120] on img at bounding box center [89, 117] width 9 height 9
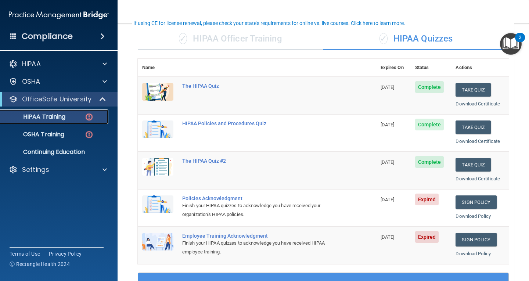
scroll to position [53, 0]
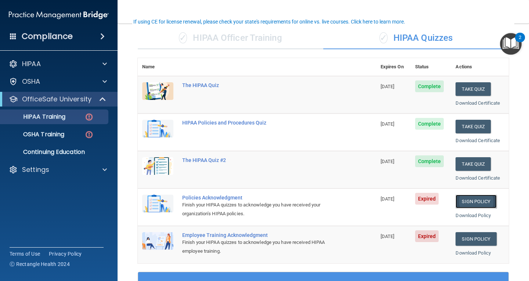
click at [471, 200] on link "Sign Policy" at bounding box center [476, 202] width 41 height 14
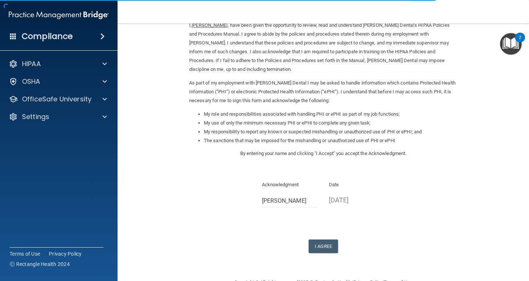
scroll to position [56, 0]
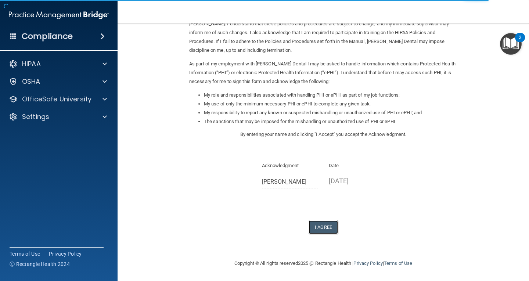
drag, startPoint x: 320, startPoint y: 225, endPoint x: 345, endPoint y: 231, distance: 25.2
click at [321, 225] on button "I Agree" at bounding box center [323, 228] width 29 height 14
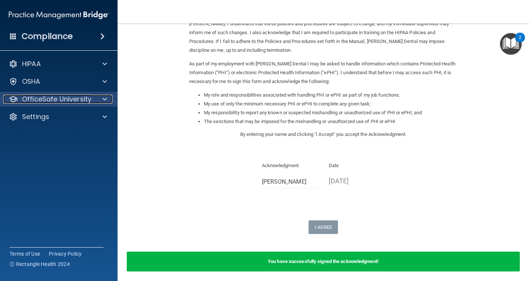
click at [104, 99] on span at bounding box center [105, 99] width 4 height 9
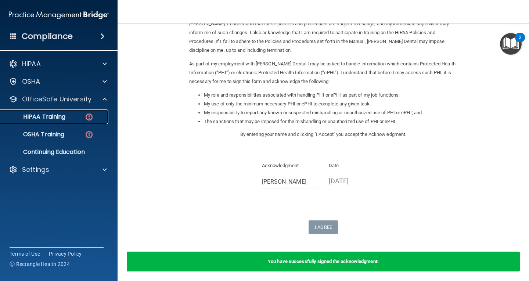
click at [97, 117] on div "HIPAA Training" at bounding box center [55, 116] width 100 height 7
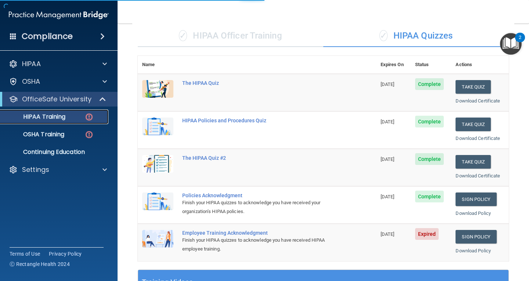
scroll to position [244, 0]
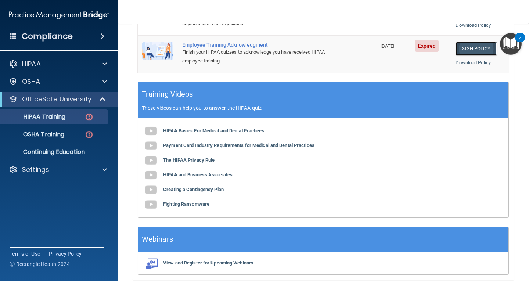
click at [469, 50] on link "Sign Policy" at bounding box center [476, 49] width 41 height 14
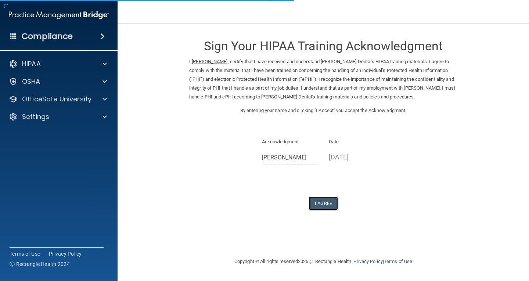
click at [332, 204] on button "I Agree" at bounding box center [323, 204] width 29 height 14
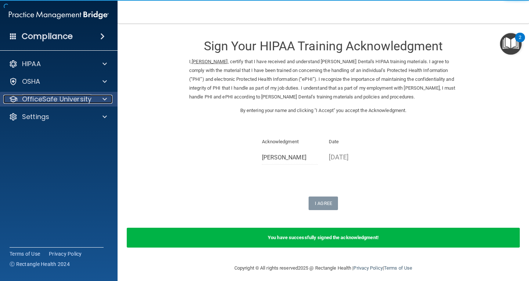
click at [104, 102] on span at bounding box center [105, 99] width 4 height 9
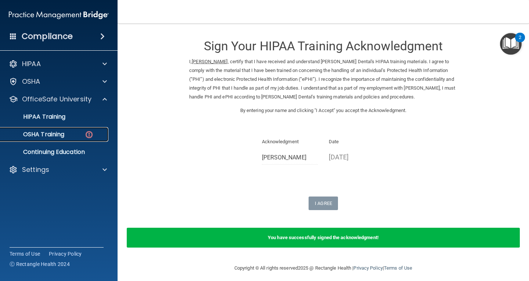
click at [80, 138] on div "OSHA Training" at bounding box center [55, 134] width 100 height 7
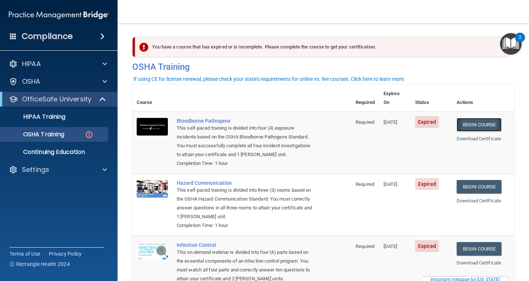
click at [497, 118] on link "Begin Course" at bounding box center [479, 125] width 45 height 14
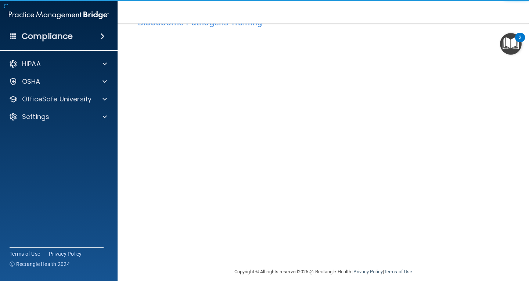
scroll to position [33, 0]
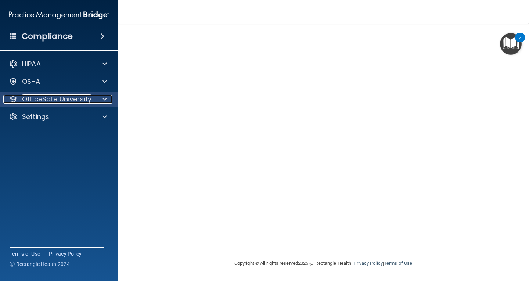
click at [107, 101] on div at bounding box center [103, 99] width 18 height 9
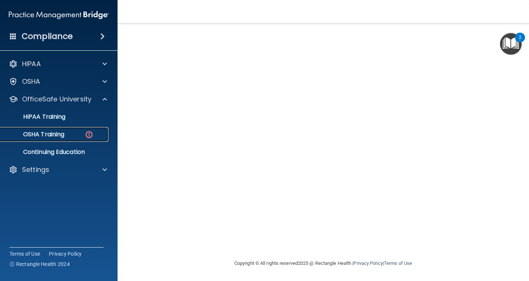
click at [92, 132] on img at bounding box center [89, 134] width 9 height 9
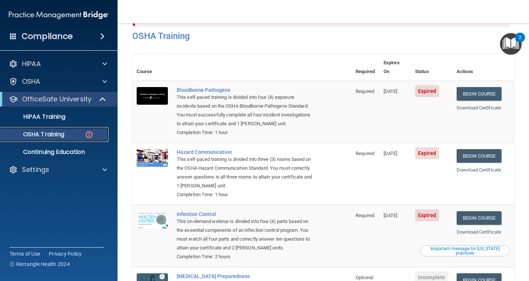
scroll to position [25, 0]
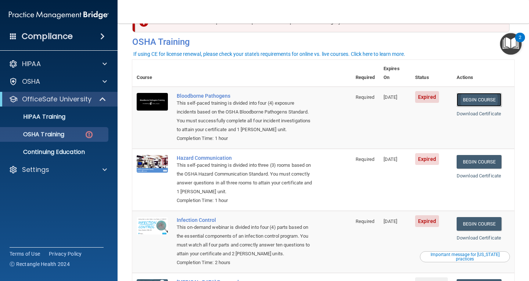
click at [476, 93] on link "Begin Course" at bounding box center [479, 100] width 45 height 14
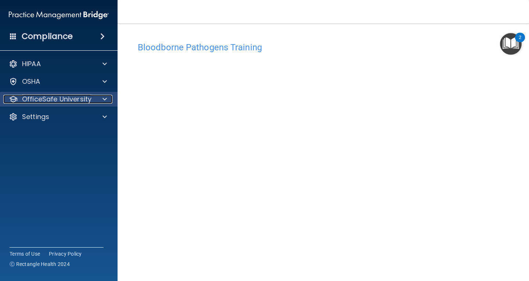
click at [97, 96] on div at bounding box center [103, 99] width 18 height 9
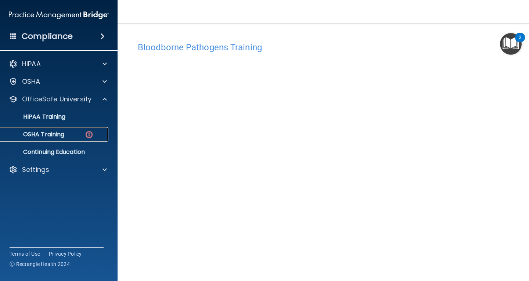
click at [88, 135] on img at bounding box center [89, 134] width 9 height 9
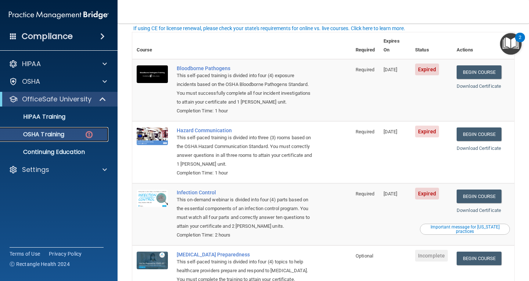
scroll to position [51, 0]
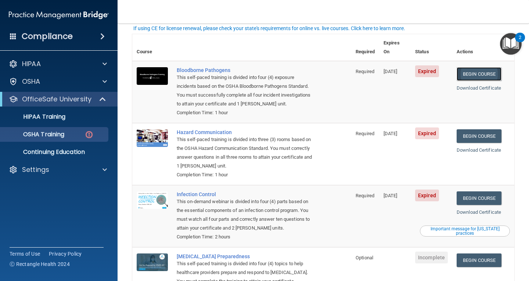
click at [480, 67] on link "Begin Course" at bounding box center [479, 74] width 45 height 14
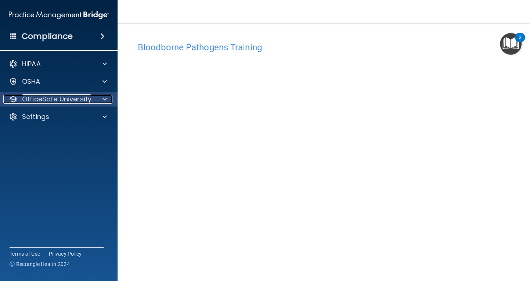
click at [103, 99] on span at bounding box center [105, 99] width 4 height 9
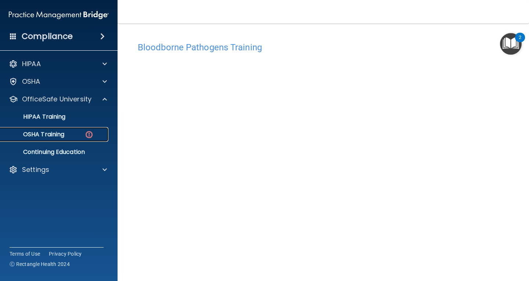
click at [88, 134] on img at bounding box center [89, 134] width 9 height 9
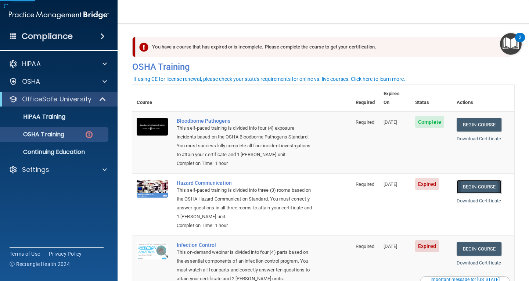
click at [475, 182] on link "Begin Course" at bounding box center [479, 187] width 45 height 14
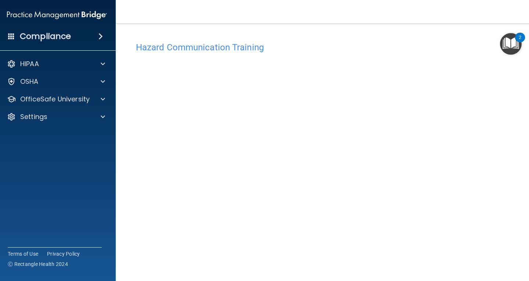
drag, startPoint x: 519, startPoint y: 88, endPoint x: 520, endPoint y: 108, distance: 20.3
click at [520, 108] on main "Hazard Communication Training This course doesn’t expire until [DATE]. Are you …" at bounding box center [323, 153] width 415 height 258
drag, startPoint x: 314, startPoint y: 29, endPoint x: 318, endPoint y: 17, distance: 13.0
click at [318, 17] on div "Toggle navigation Kindra Gardner kindradelee@yahoo.com Manage My Enterprise Hun…" at bounding box center [323, 140] width 415 height 281
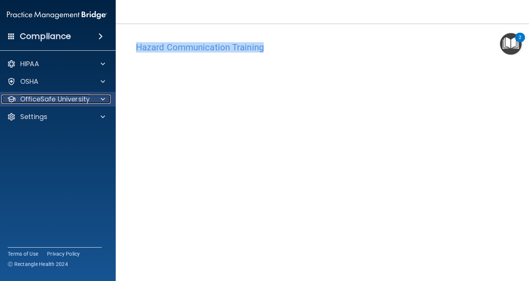
click at [101, 97] on span at bounding box center [103, 99] width 4 height 9
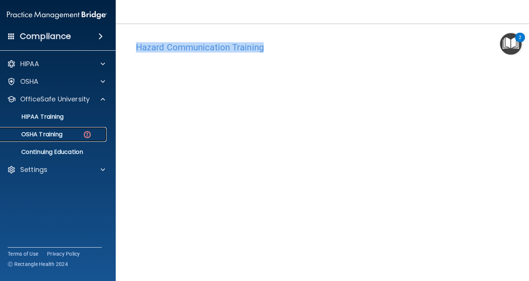
click at [85, 135] on img at bounding box center [87, 134] width 9 height 9
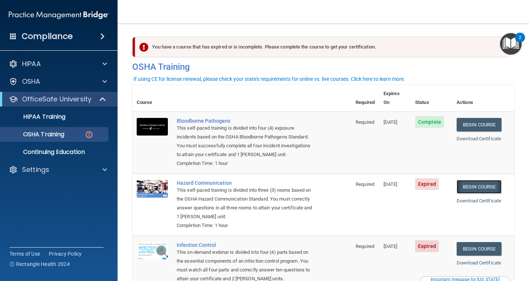
click at [463, 182] on link "Begin Course" at bounding box center [479, 187] width 45 height 14
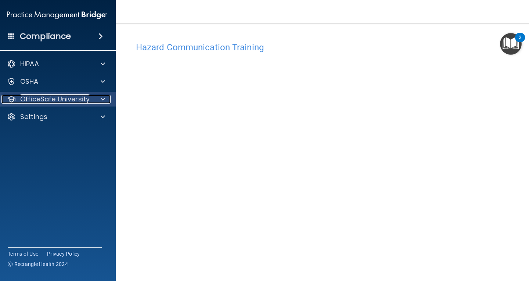
click at [97, 99] on div at bounding box center [102, 99] width 18 height 9
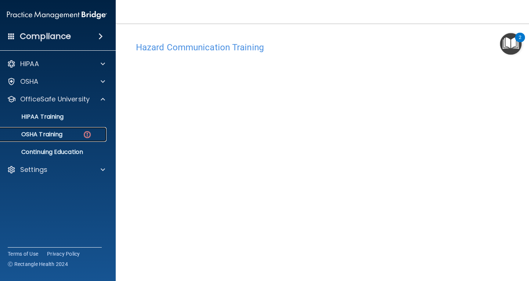
click at [71, 131] on div "OSHA Training" at bounding box center [53, 134] width 100 height 7
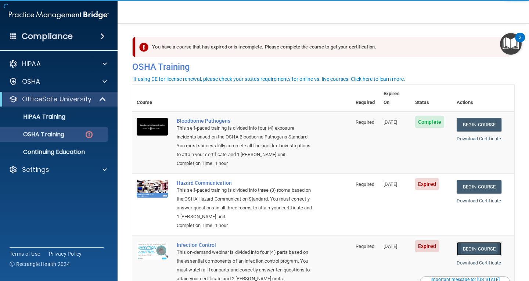
click at [478, 243] on link "Begin Course" at bounding box center [479, 249] width 45 height 14
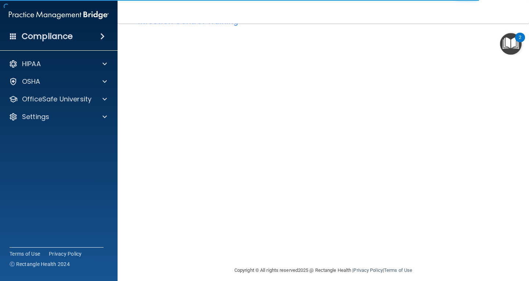
scroll to position [33, 0]
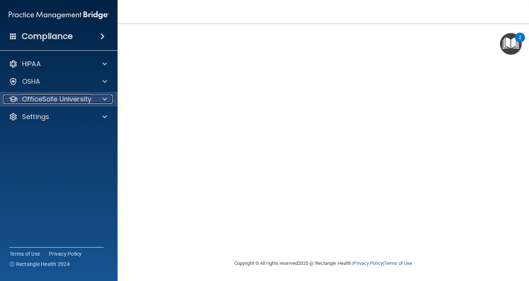
click at [99, 97] on div at bounding box center [103, 99] width 18 height 9
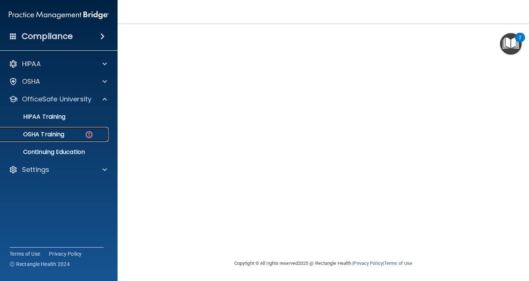
drag, startPoint x: 82, startPoint y: 136, endPoint x: 113, endPoint y: 138, distance: 31.3
click at [82, 136] on div "OSHA Training" at bounding box center [55, 134] width 100 height 7
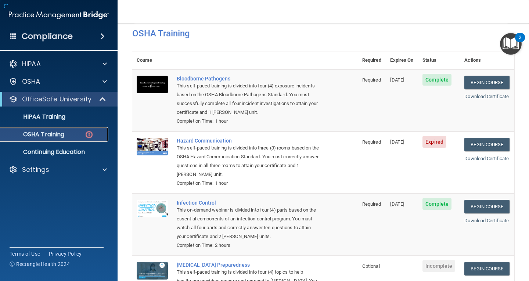
scroll to position [101, 0]
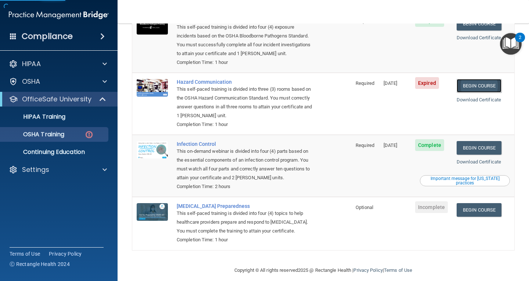
click at [478, 79] on link "Begin Course" at bounding box center [479, 86] width 45 height 14
click at [100, 100] on span at bounding box center [103, 99] width 6 height 9
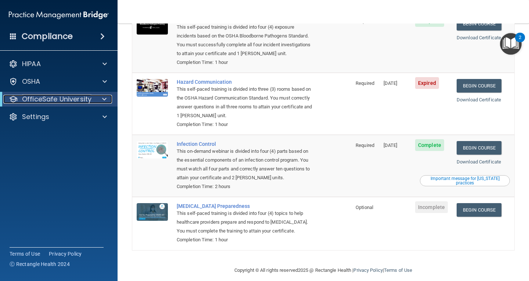
click at [105, 99] on span at bounding box center [104, 99] width 4 height 9
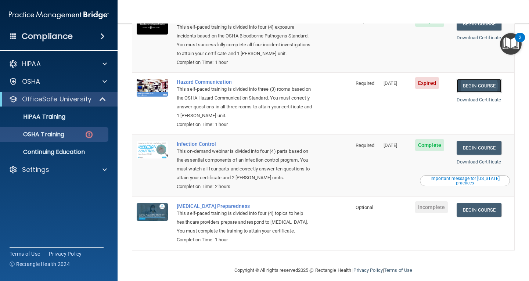
click at [471, 81] on link "Begin Course" at bounding box center [479, 86] width 45 height 14
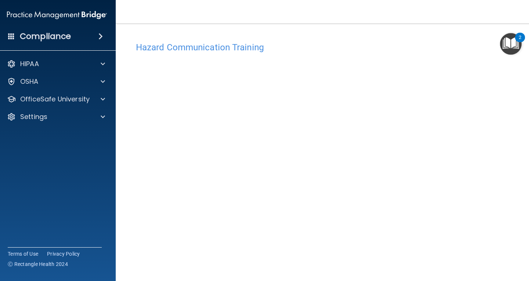
click at [519, 45] on img "Open Resource Center, 2 new notifications" at bounding box center [511, 44] width 22 height 22
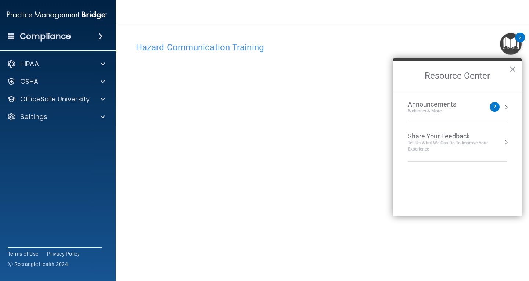
click at [443, 27] on main "Hazard Communication Training This course doesn’t expire until [DATE]. Are you …" at bounding box center [323, 153] width 415 height 258
click at [515, 65] on button "×" at bounding box center [513, 69] width 7 height 12
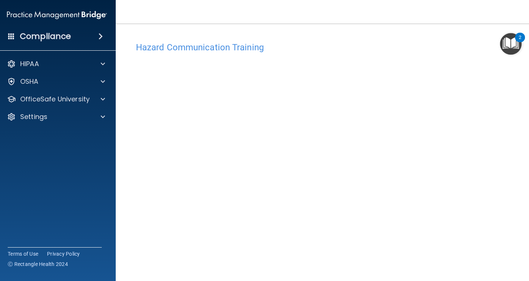
drag, startPoint x: 527, startPoint y: 89, endPoint x: 515, endPoint y: 149, distance: 61.0
click at [527, 132] on main "Hazard Communication Training This course doesn’t expire until [DATE]. Are you …" at bounding box center [323, 153] width 415 height 258
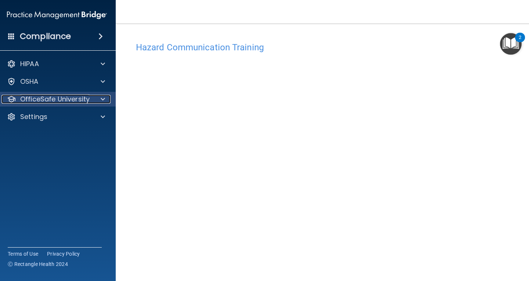
click at [89, 97] on div "OfficeSafe University" at bounding box center [46, 99] width 91 height 9
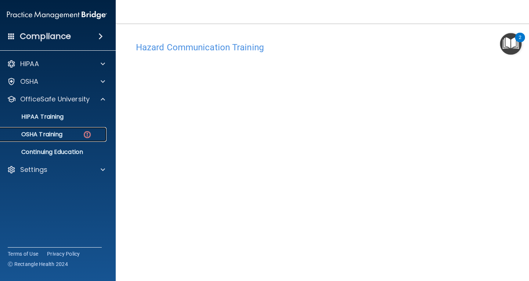
click at [77, 135] on div "OSHA Training" at bounding box center [53, 134] width 100 height 7
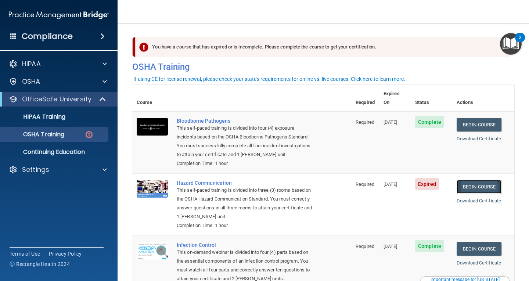
click at [476, 180] on link "Begin Course" at bounding box center [479, 187] width 45 height 14
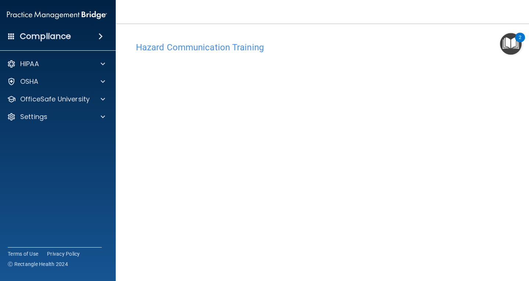
drag, startPoint x: 523, startPoint y: 191, endPoint x: 524, endPoint y: 229, distance: 38.3
click at [524, 229] on main "Hazard Communication Training This course doesn’t expire until [DATE]. Are you …" at bounding box center [323, 153] width 415 height 258
drag, startPoint x: 528, startPoint y: 68, endPoint x: 528, endPoint y: 104, distance: 35.3
click at [528, 103] on main "Hazard Communication Training This course doesn’t expire until [DATE]. Are you …" at bounding box center [323, 153] width 415 height 258
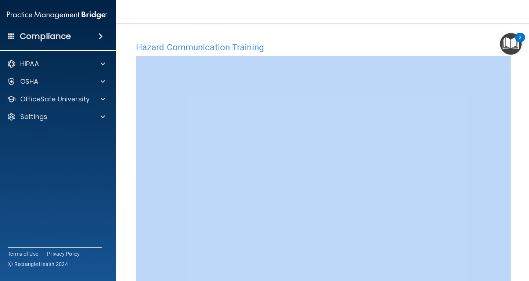
drag, startPoint x: 528, startPoint y: 55, endPoint x: 534, endPoint y: 139, distance: 84.1
click at [529, 139] on html "Compliance HIPAA Documents and Policies Report an Incident Business Associates …" at bounding box center [264, 140] width 529 height 281
click at [521, 150] on main "Hazard Communication Training This course doesn’t expire until [DATE]. Are you …" at bounding box center [323, 153] width 415 height 258
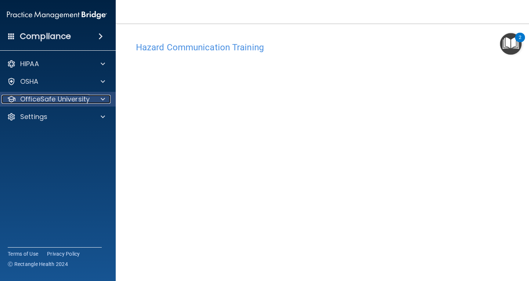
click at [79, 97] on p "OfficeSafe University" at bounding box center [54, 99] width 69 height 9
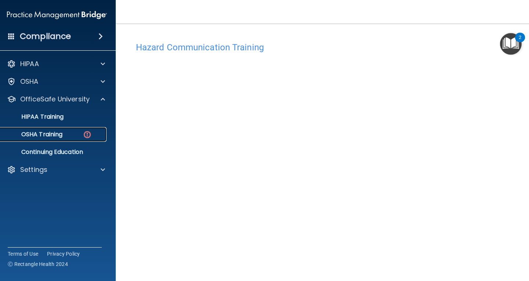
click at [93, 135] on div "OSHA Training" at bounding box center [53, 134] width 100 height 7
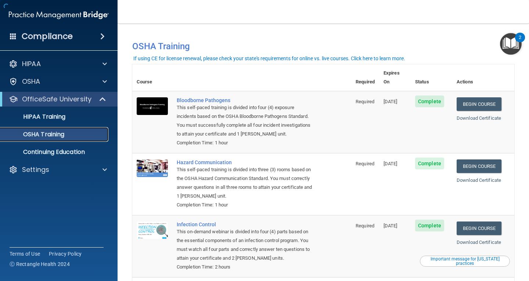
click at [61, 132] on p "OSHA Training" at bounding box center [35, 134] width 60 height 7
